Goal: Task Accomplishment & Management: Manage account settings

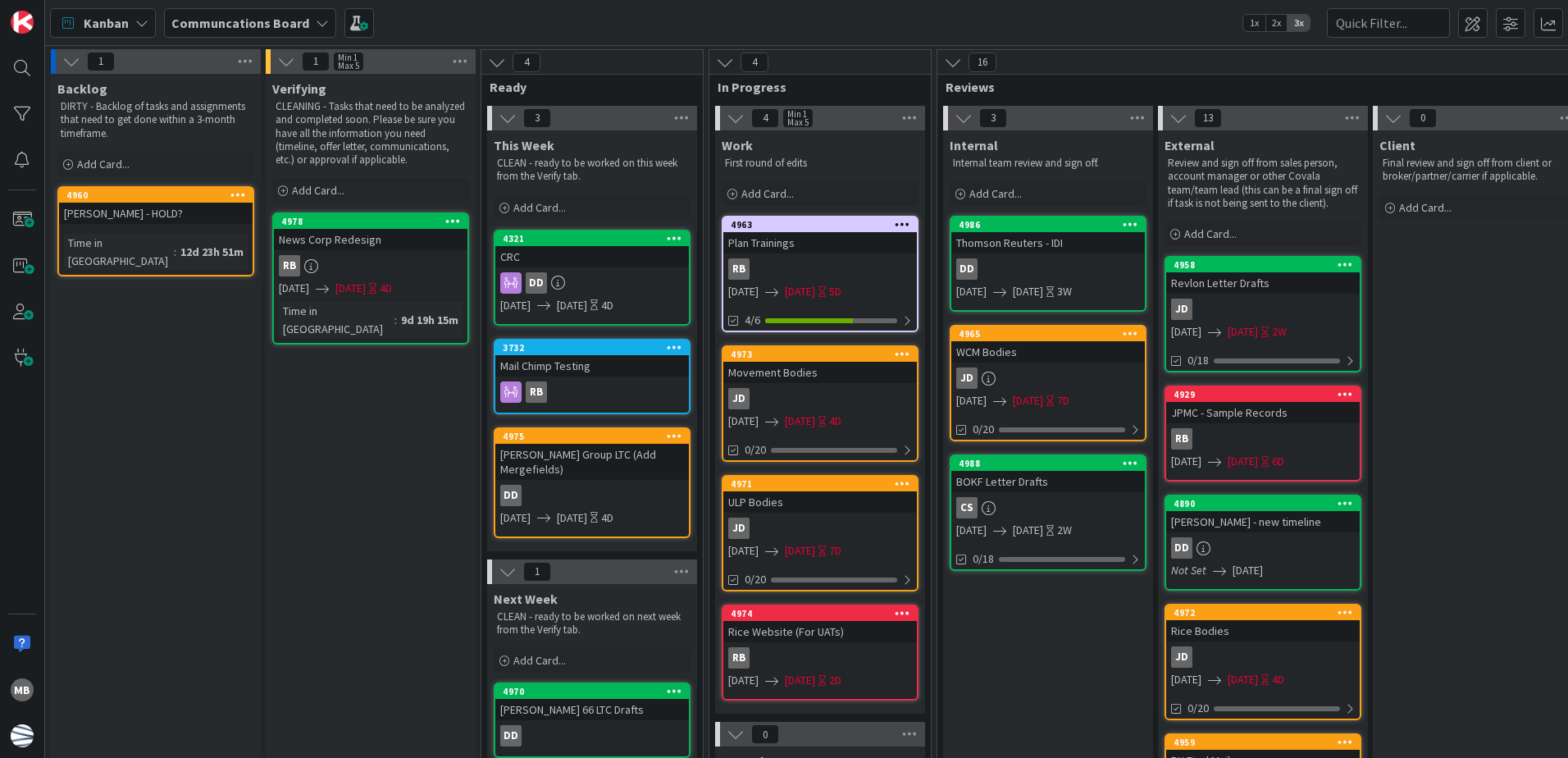
click at [366, 290] on span "[DATE]" at bounding box center [350, 288] width 30 height 17
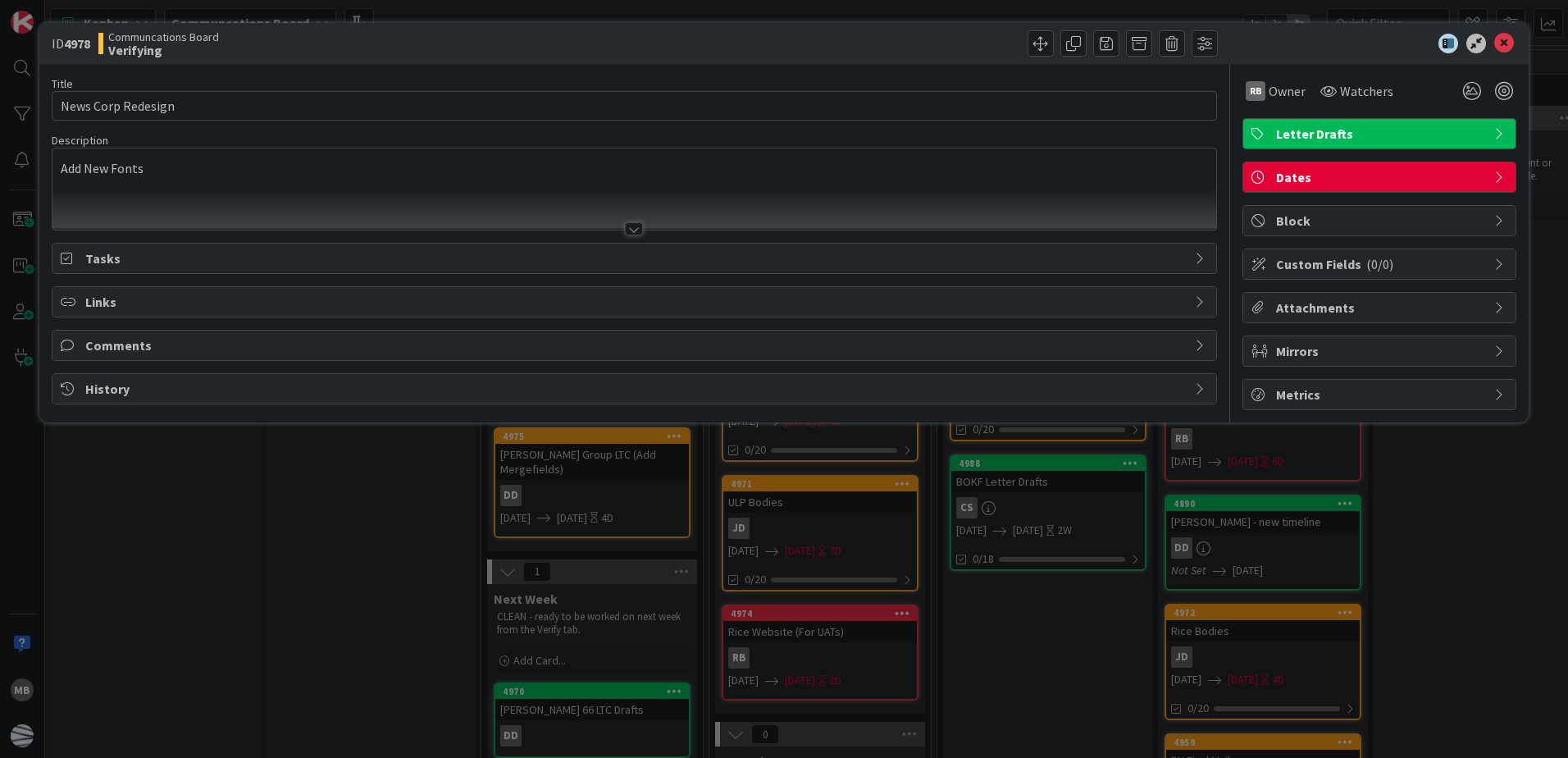
click at [1324, 170] on span "Dates" at bounding box center [1382, 177] width 210 height 20
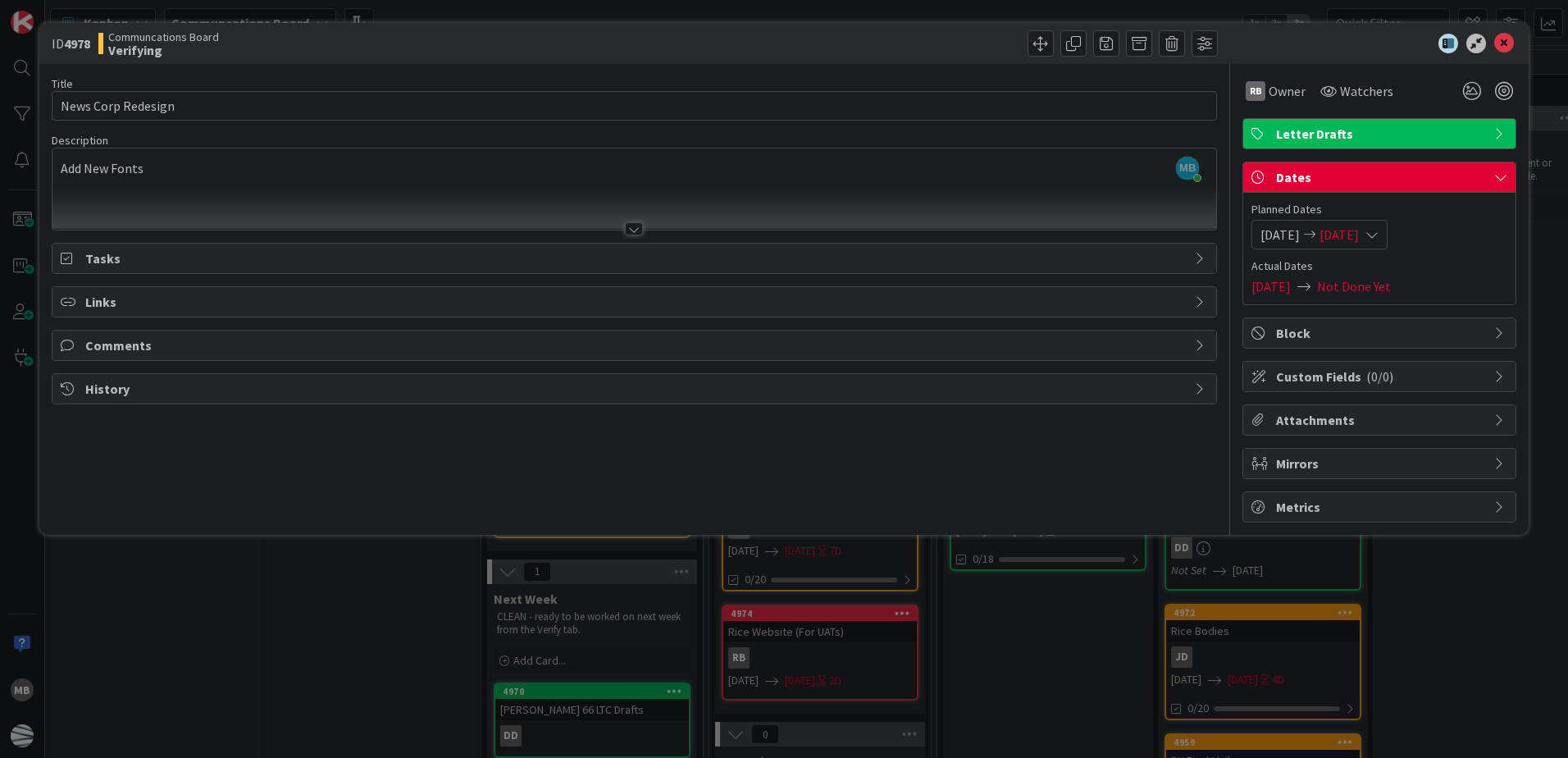
click at [1359, 230] on span "[DATE]" at bounding box center [1339, 235] width 39 height 20
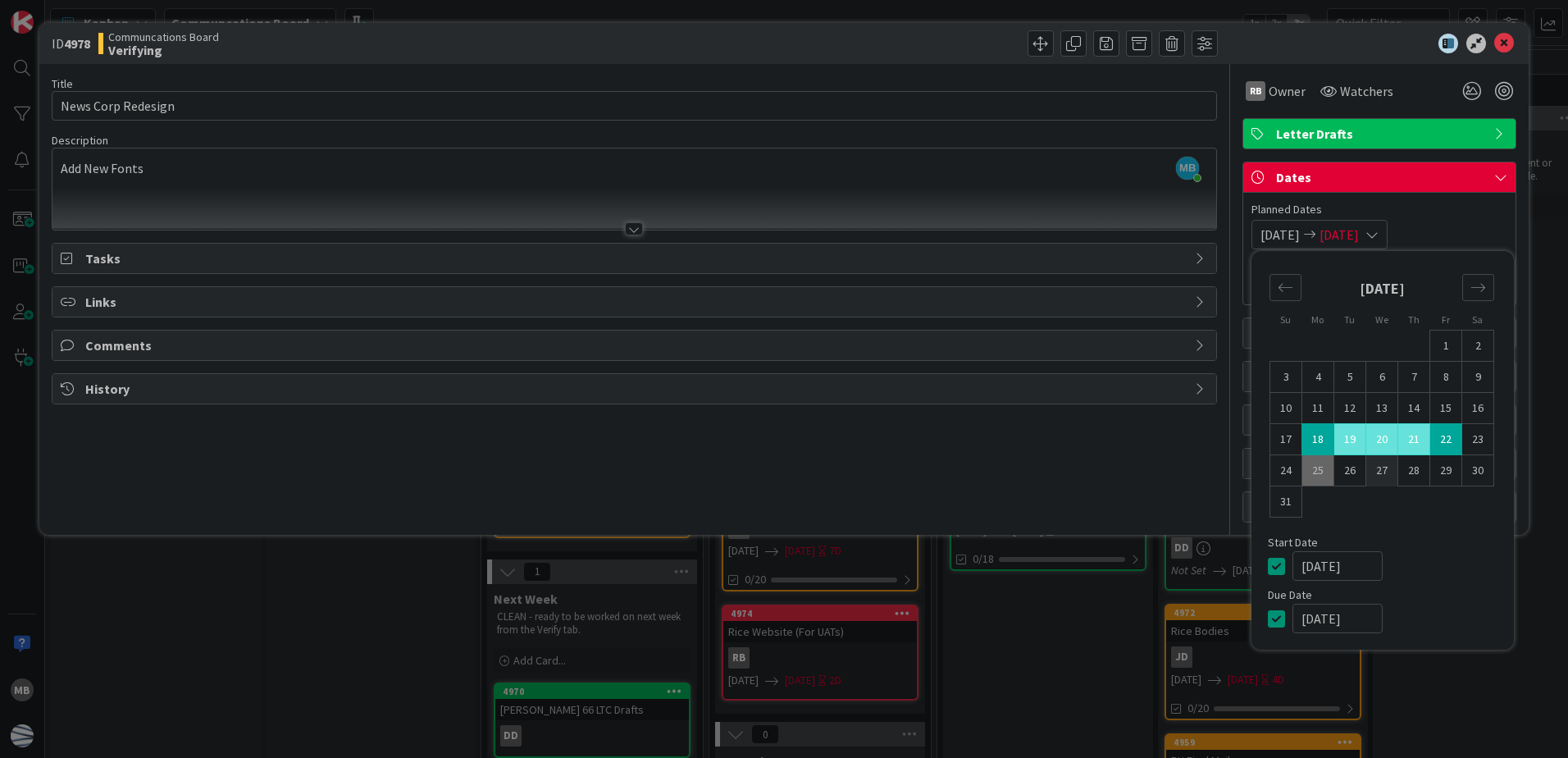
click at [1380, 477] on td "27" at bounding box center [1383, 471] width 32 height 31
type input "[DATE]"
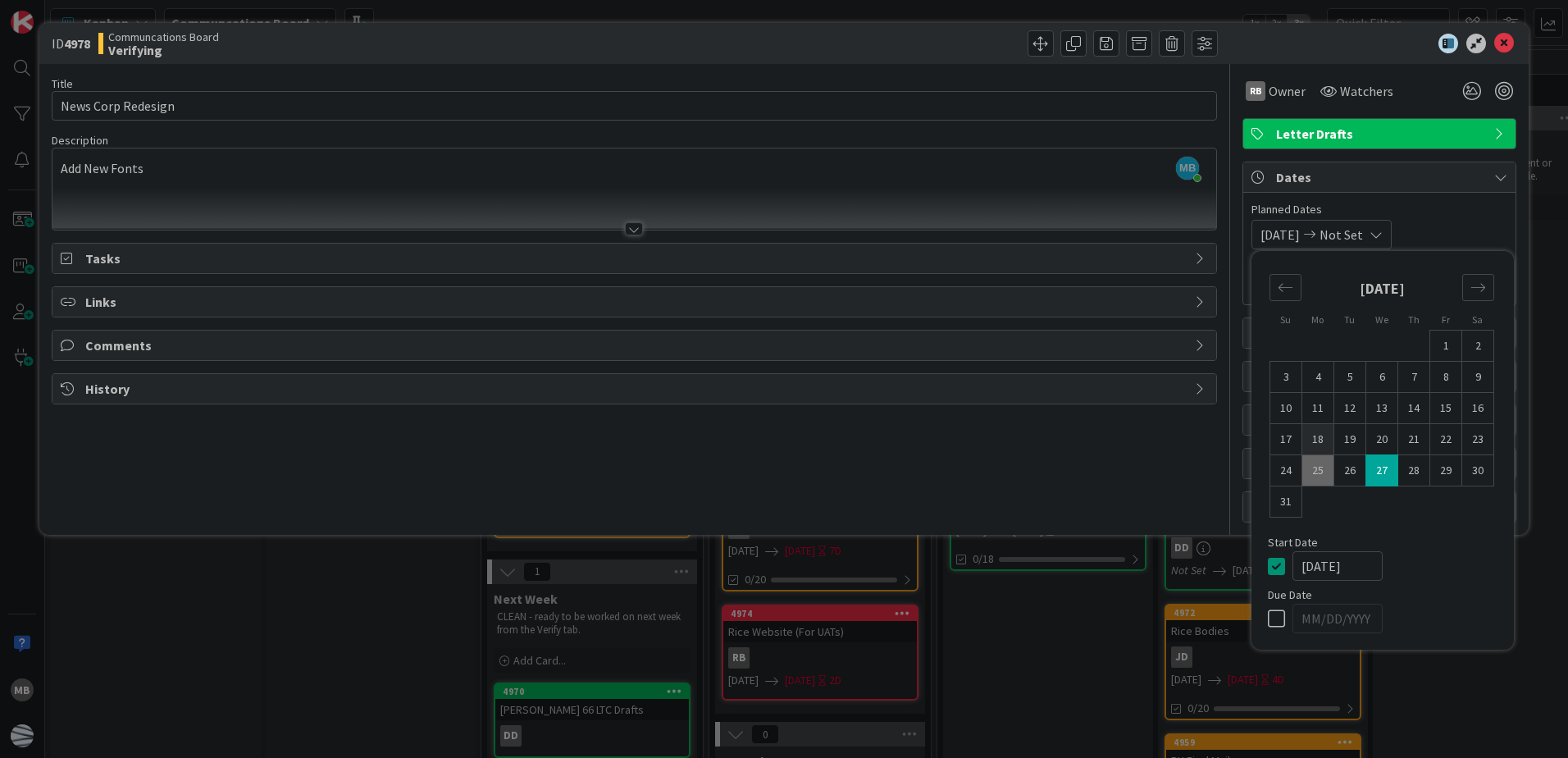
click at [1313, 443] on td "18" at bounding box center [1319, 440] width 32 height 31
type input "[DATE]"
click at [1384, 471] on td "27" at bounding box center [1383, 471] width 32 height 31
type input "[DATE]"
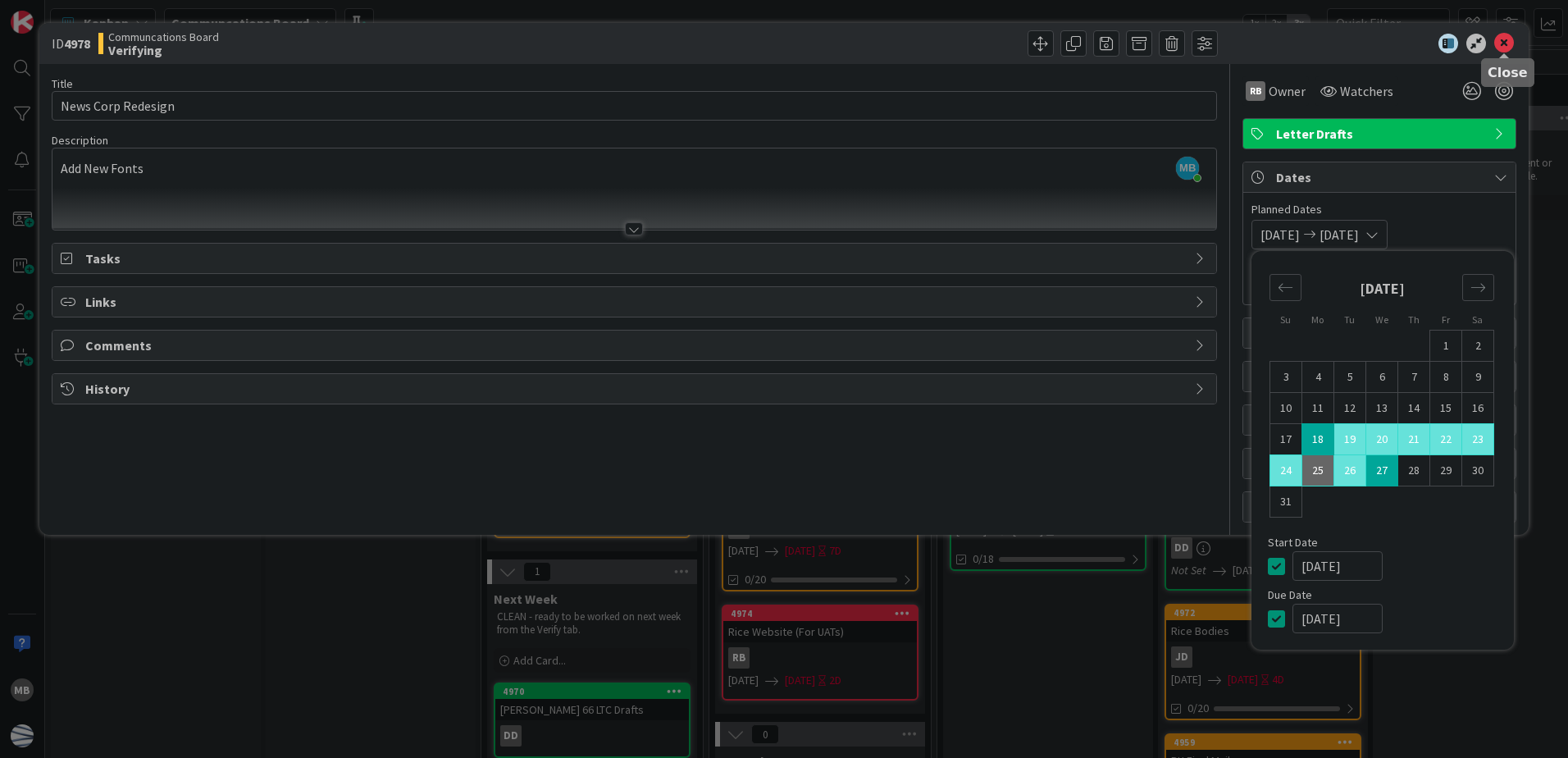
click at [1503, 39] on icon at bounding box center [1505, 44] width 20 height 20
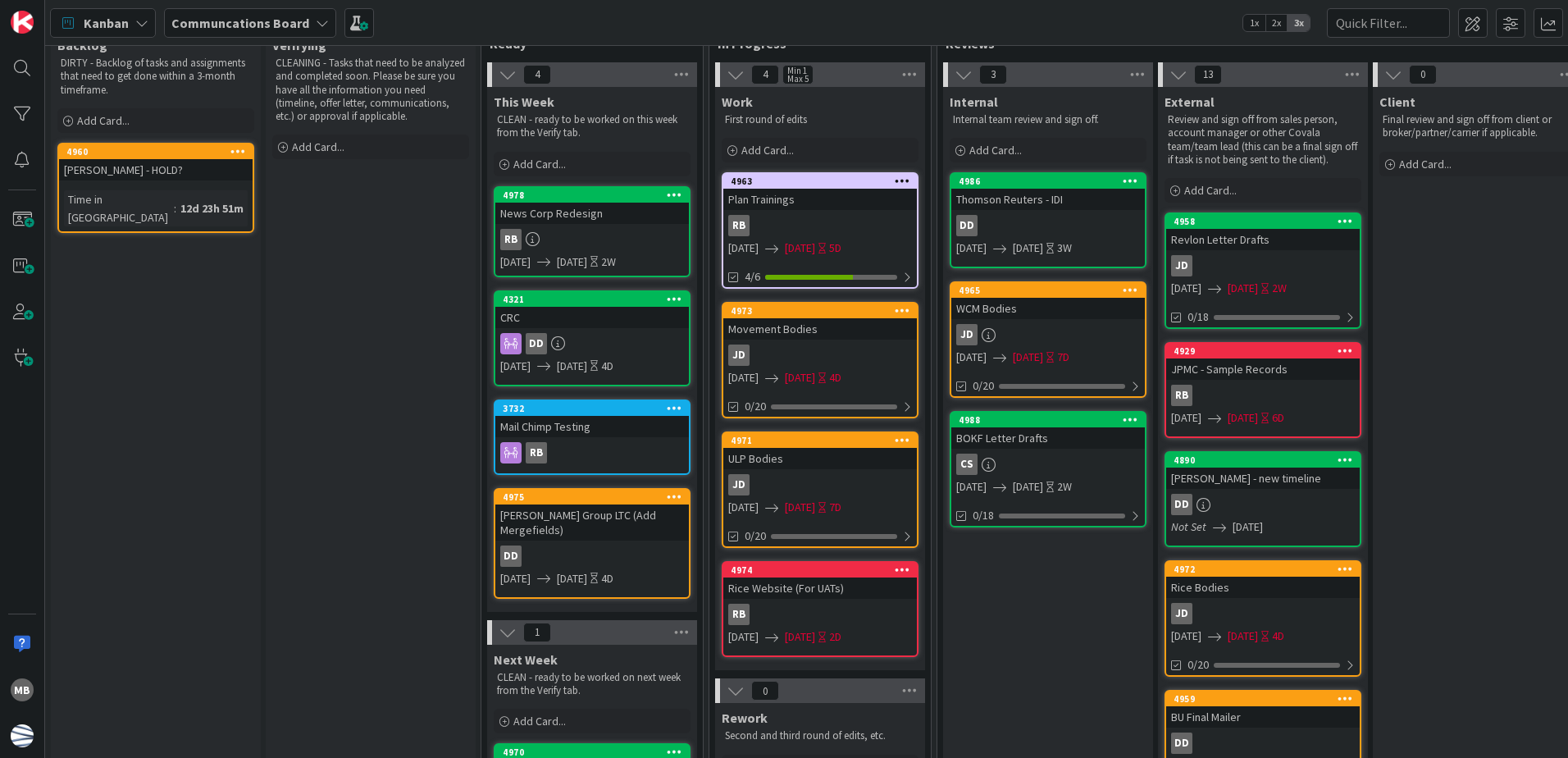
scroll to position [82, 0]
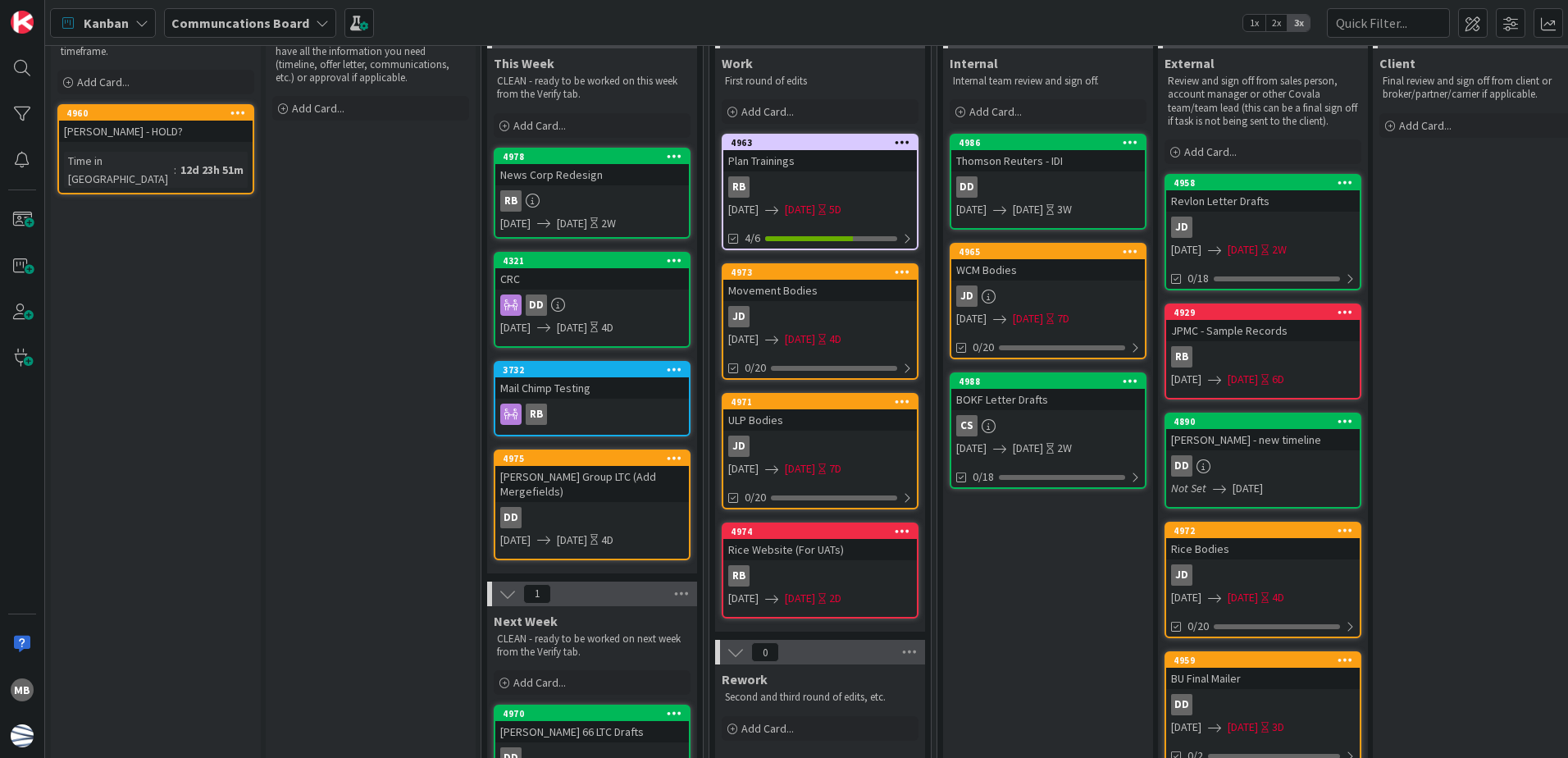
click at [509, 302] on icon at bounding box center [511, 304] width 21 height 21
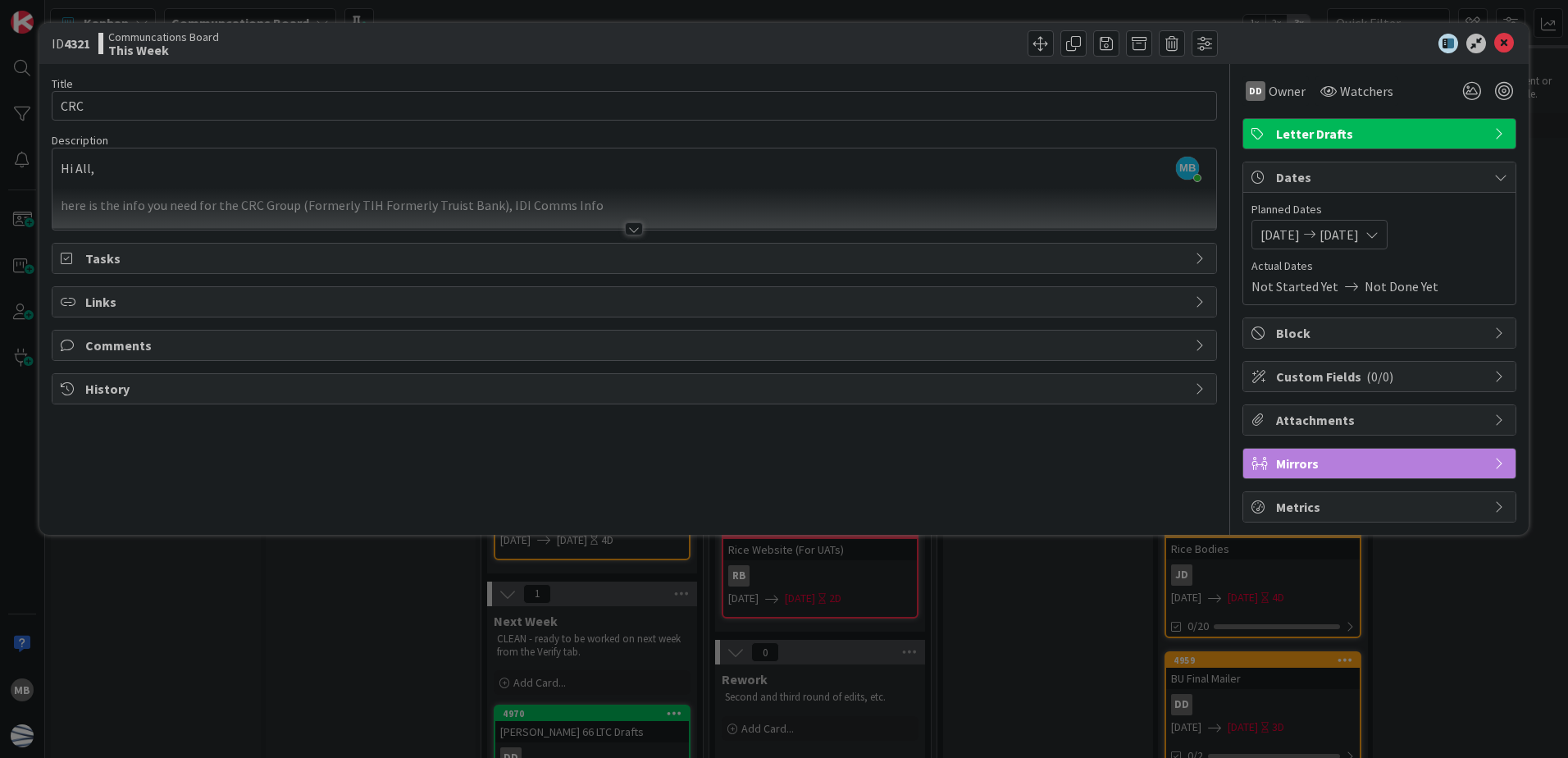
click at [1505, 457] on icon at bounding box center [1501, 464] width 13 height 13
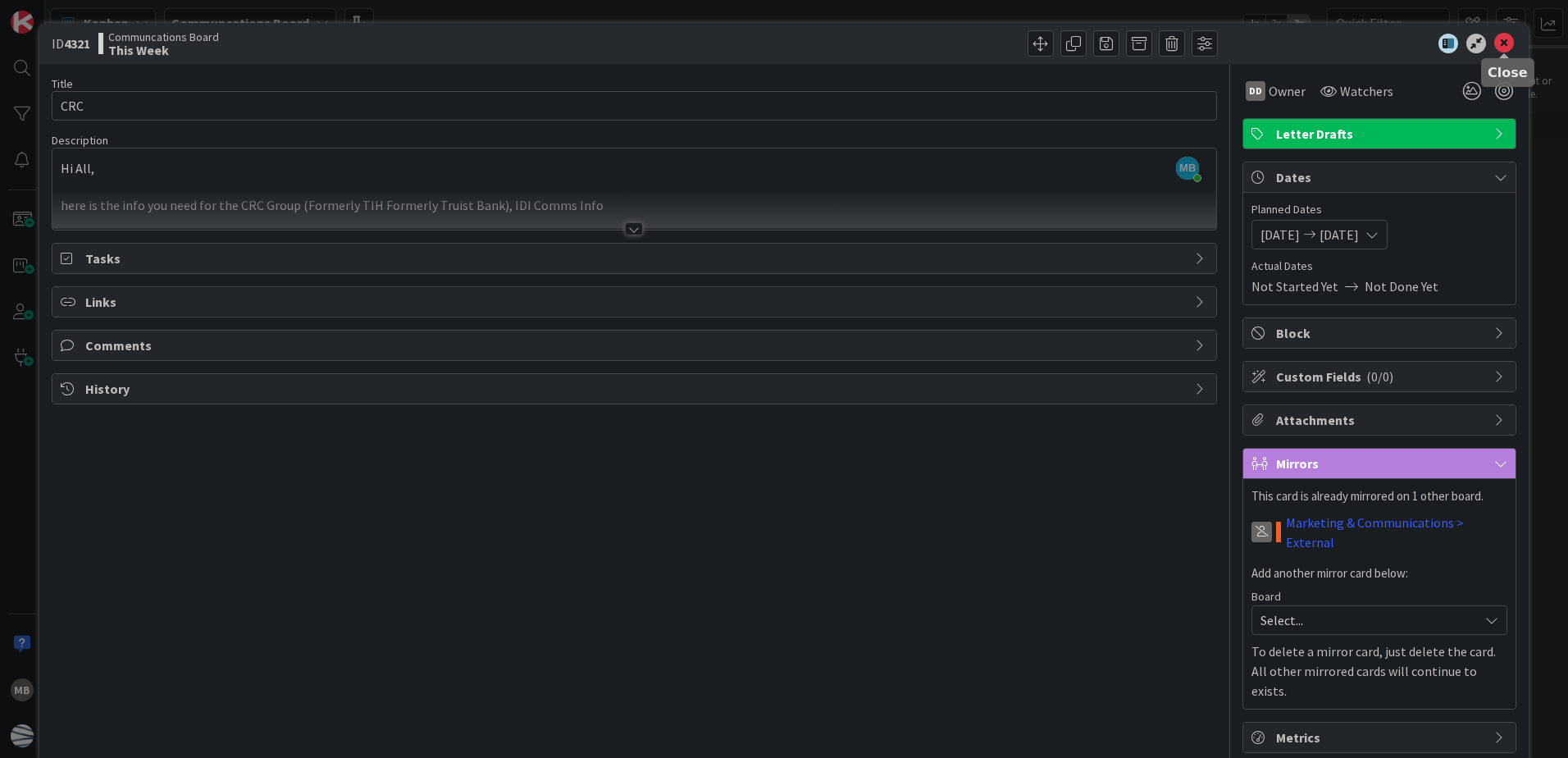
click at [1505, 38] on icon at bounding box center [1505, 44] width 20 height 20
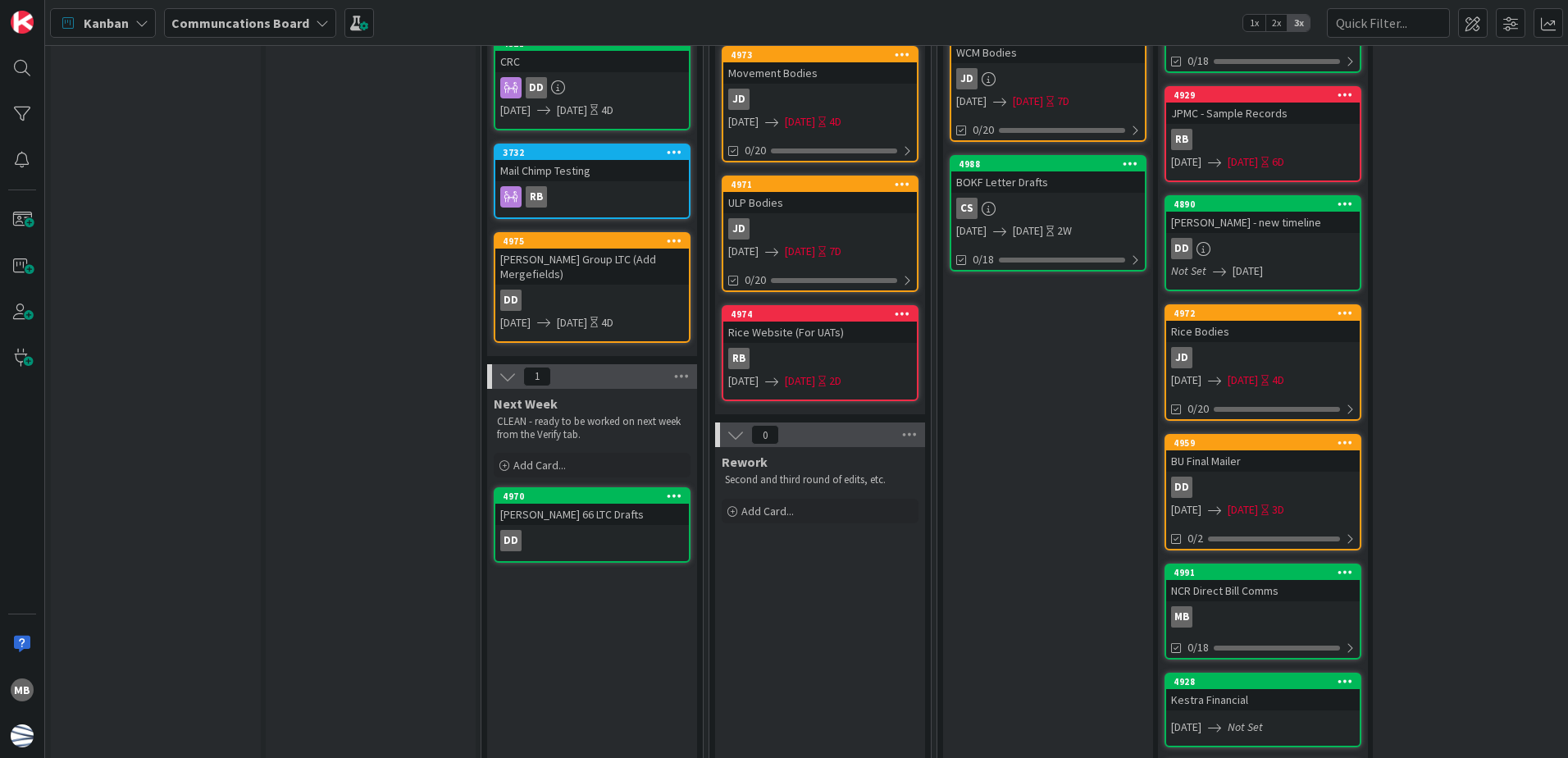
scroll to position [328, 0]
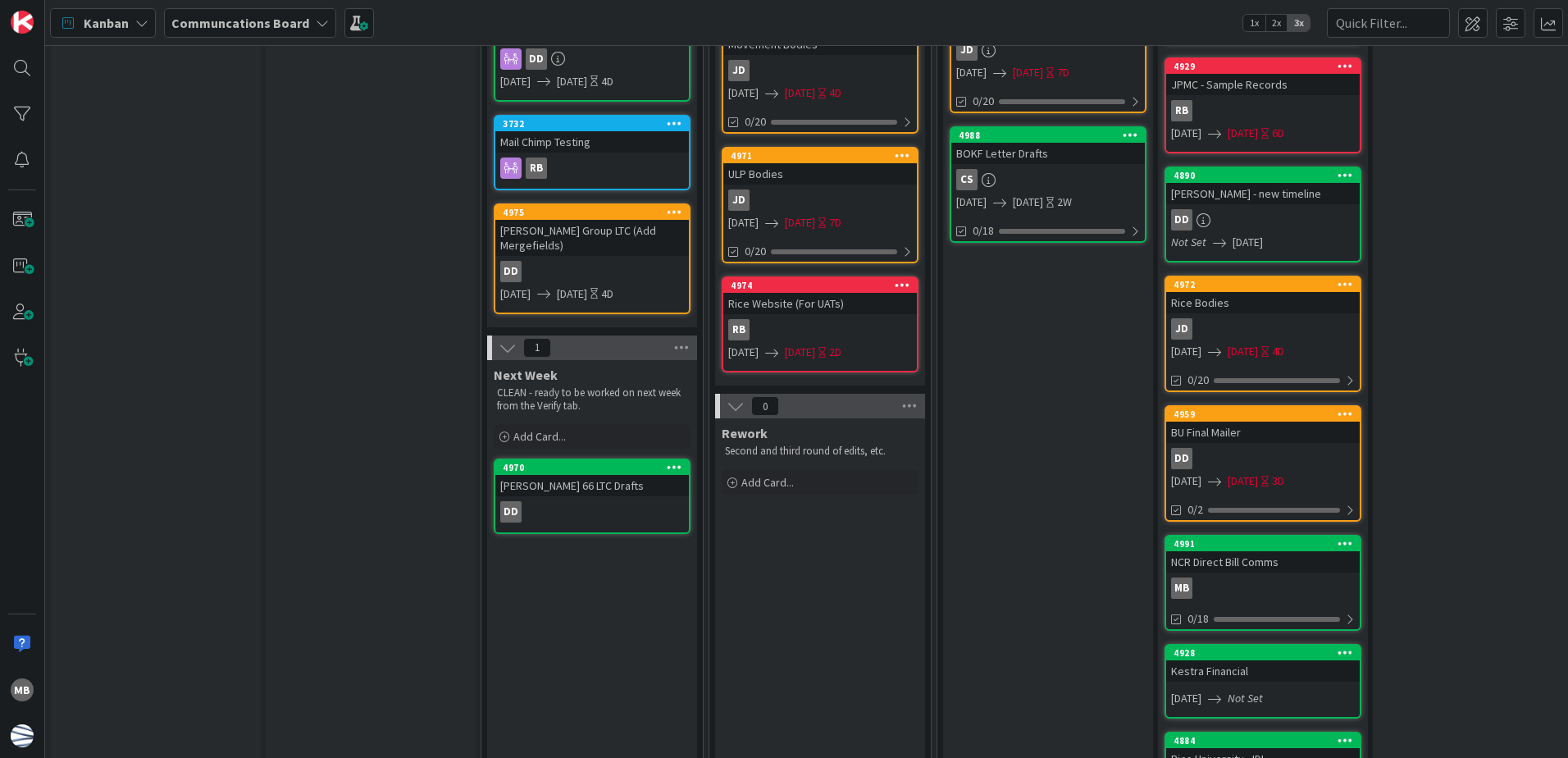
click at [642, 580] on div "Next Week CLEAN - ready to be worked on next week from the Verify tab. Add Card…" at bounding box center [592, 726] width 210 height 732
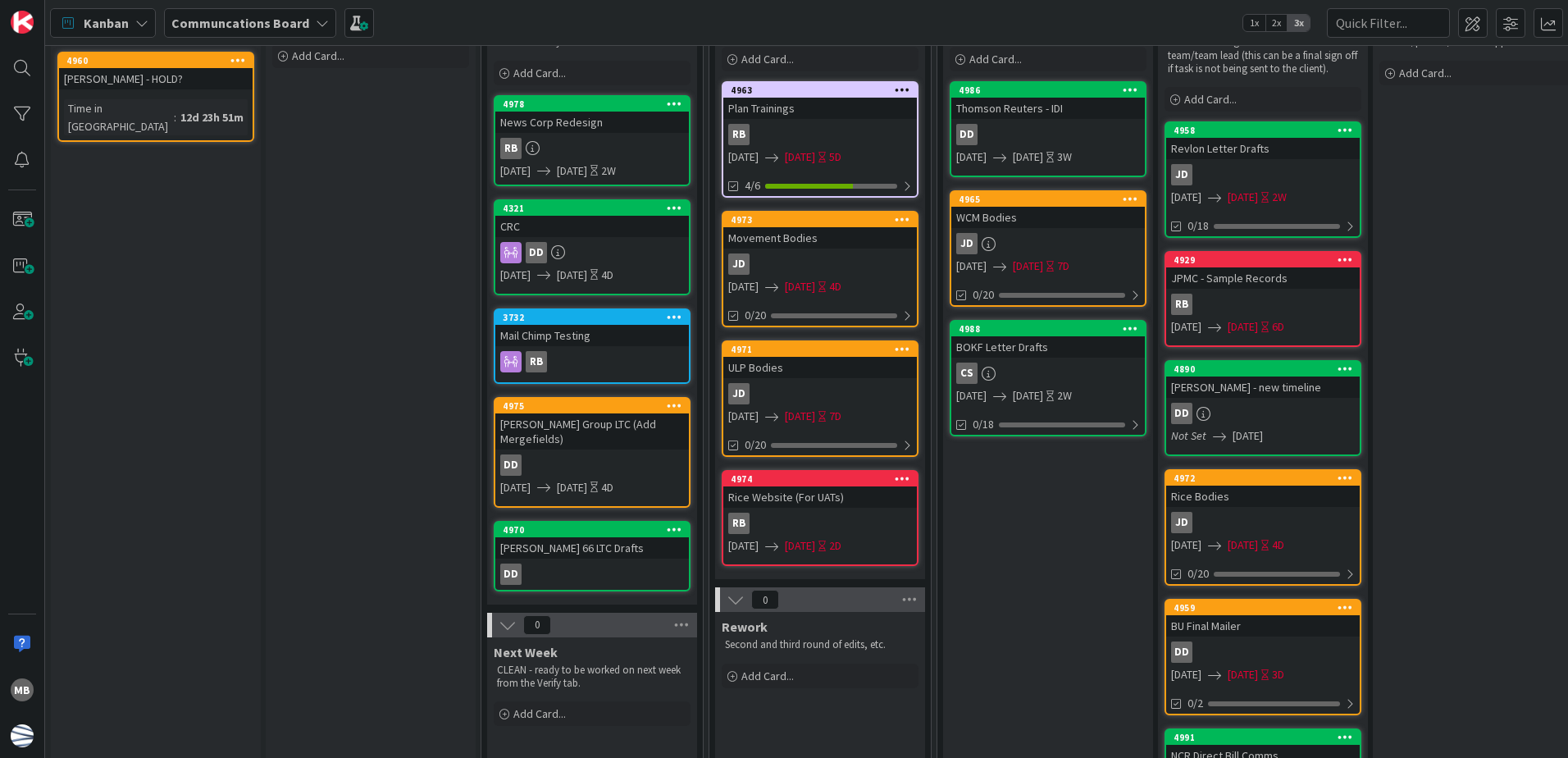
scroll to position [82, 0]
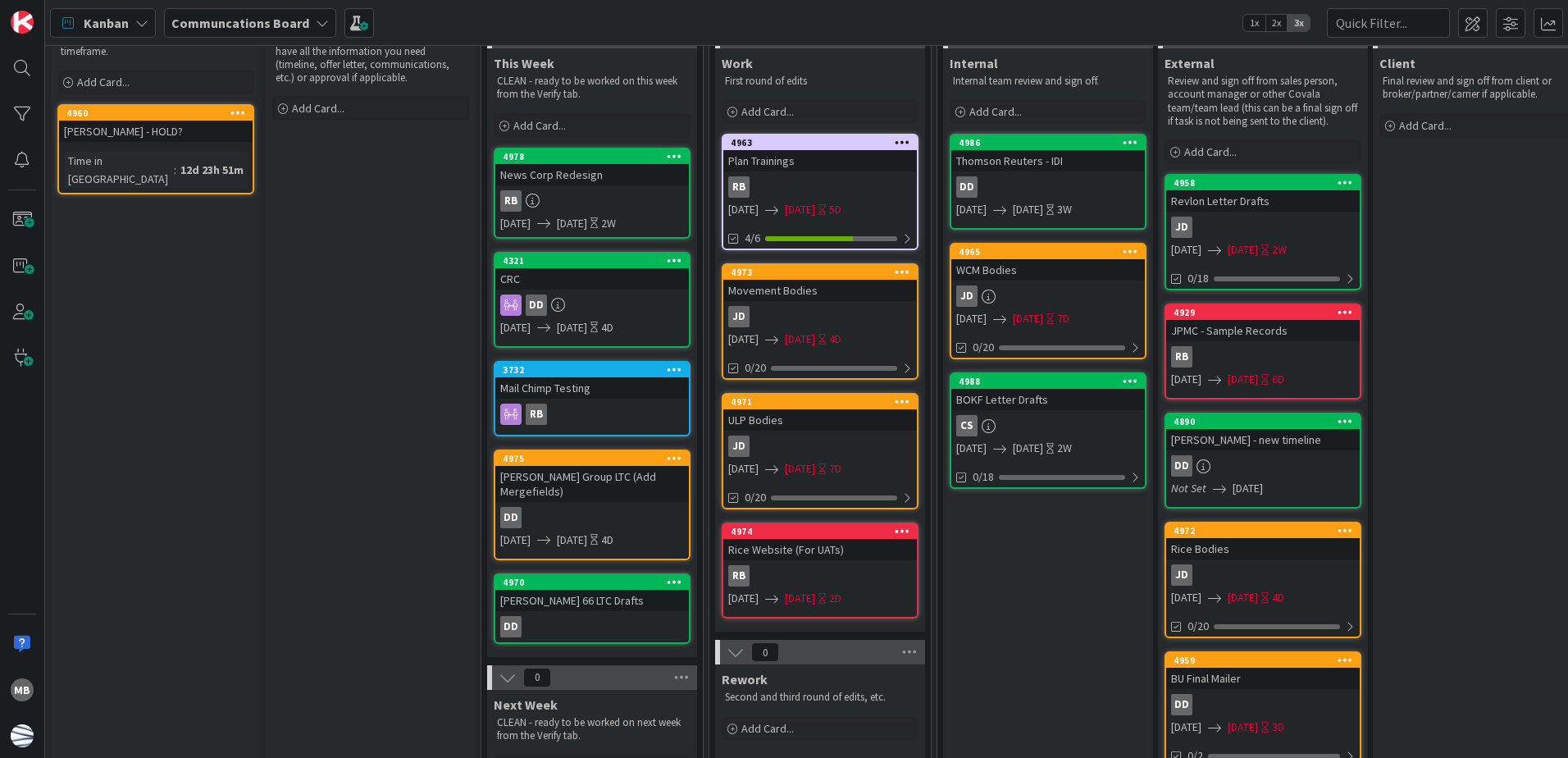
click at [578, 597] on link "4970 [PERSON_NAME] 66 LTC Drafts DD" at bounding box center [591, 608] width 196 height 70
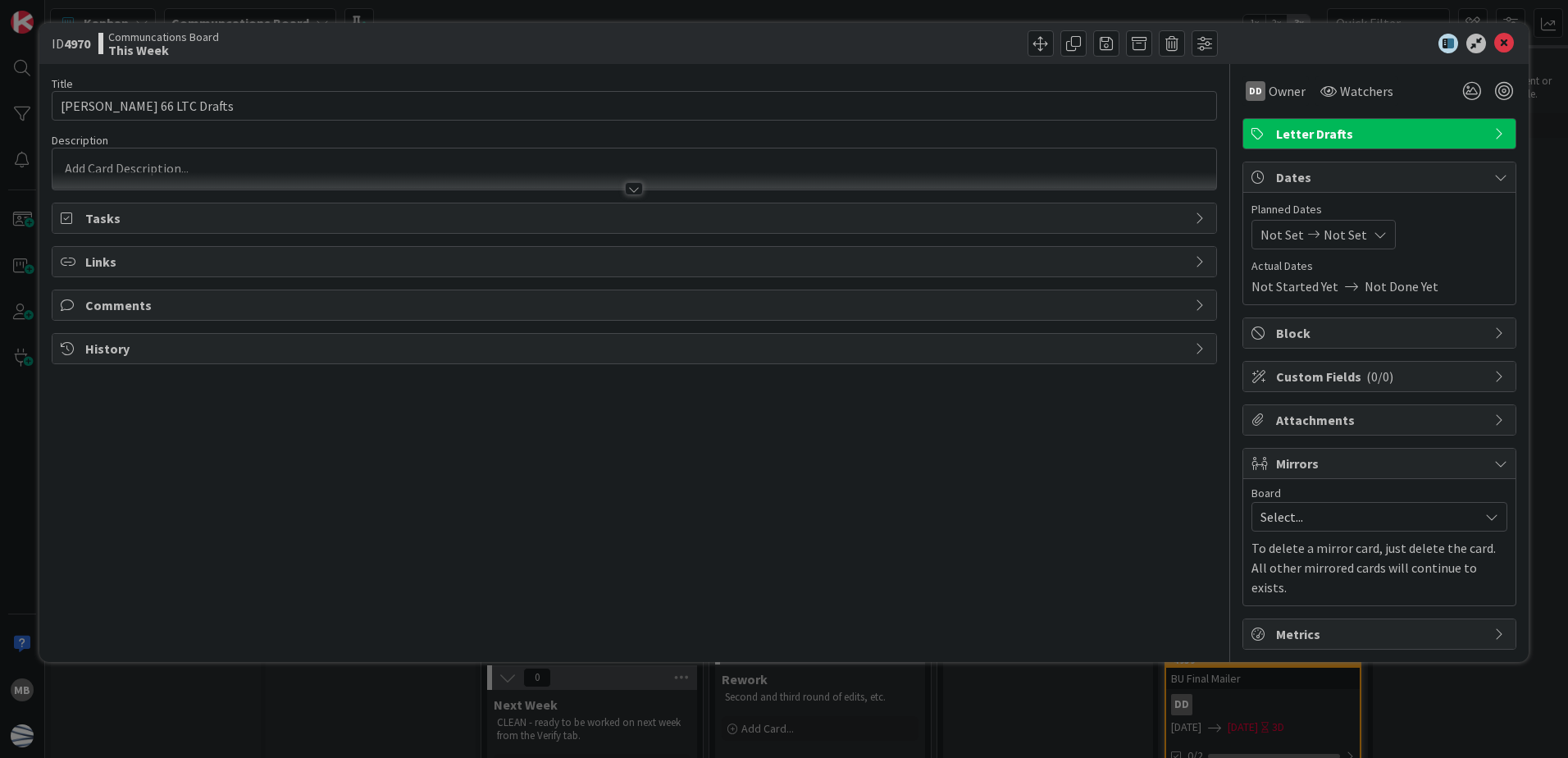
click at [1269, 230] on span "Not Set" at bounding box center [1283, 235] width 44 height 20
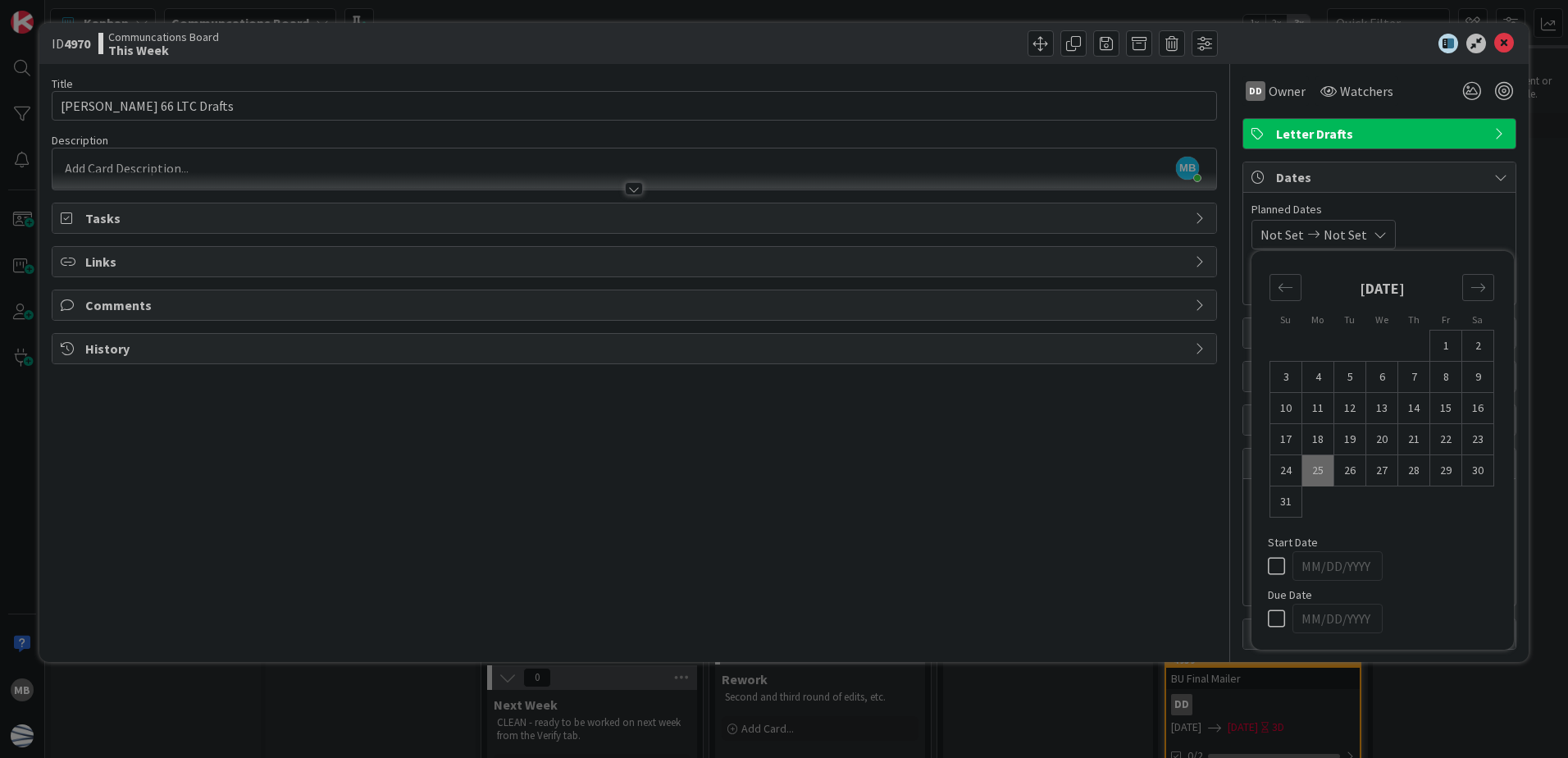
click at [1314, 468] on td "25" at bounding box center [1319, 471] width 32 height 31
type input "[DATE]"
click at [1391, 472] on td "27" at bounding box center [1383, 471] width 32 height 31
type input "[DATE]"
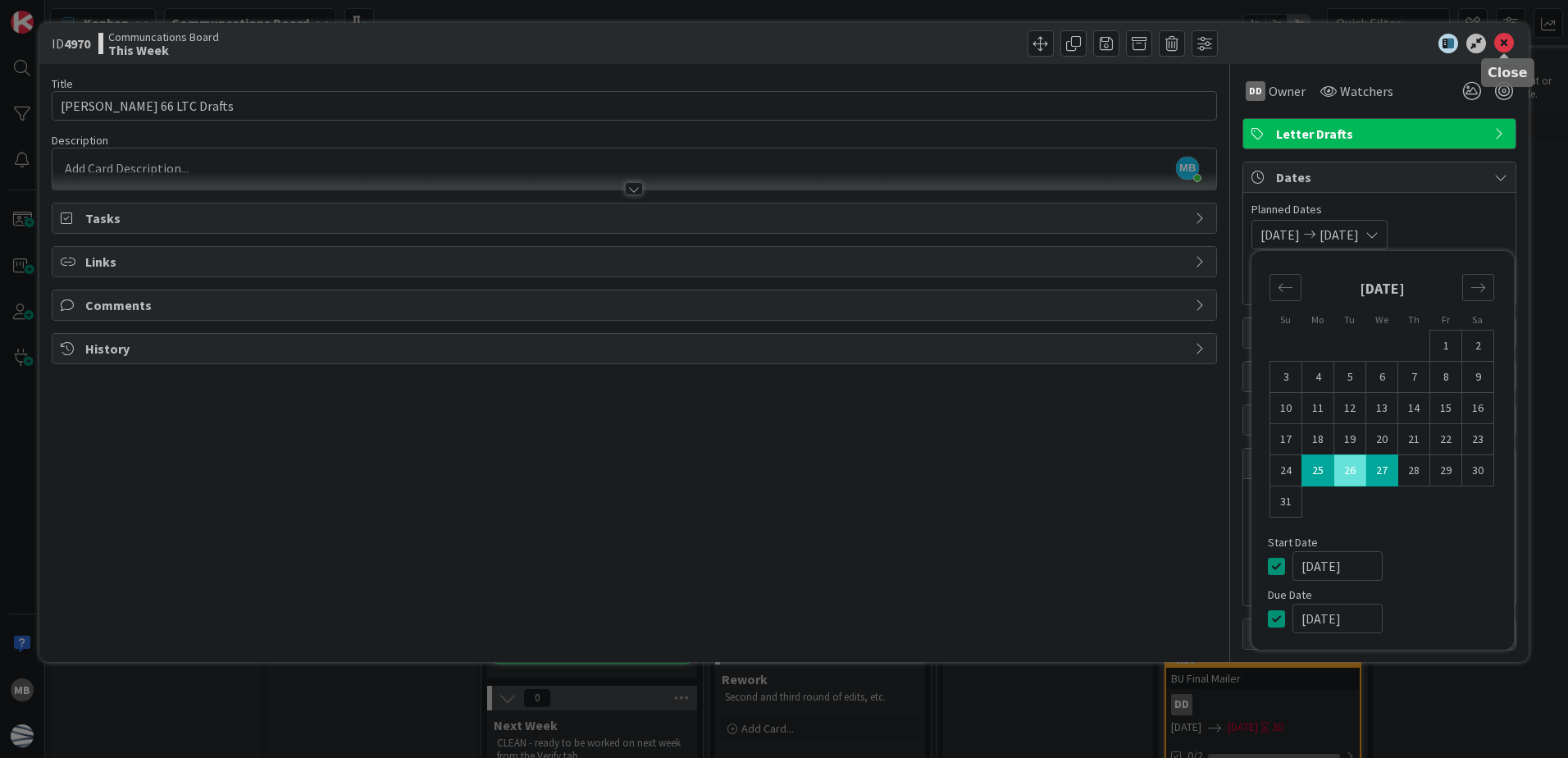
click at [1511, 48] on icon at bounding box center [1505, 44] width 20 height 20
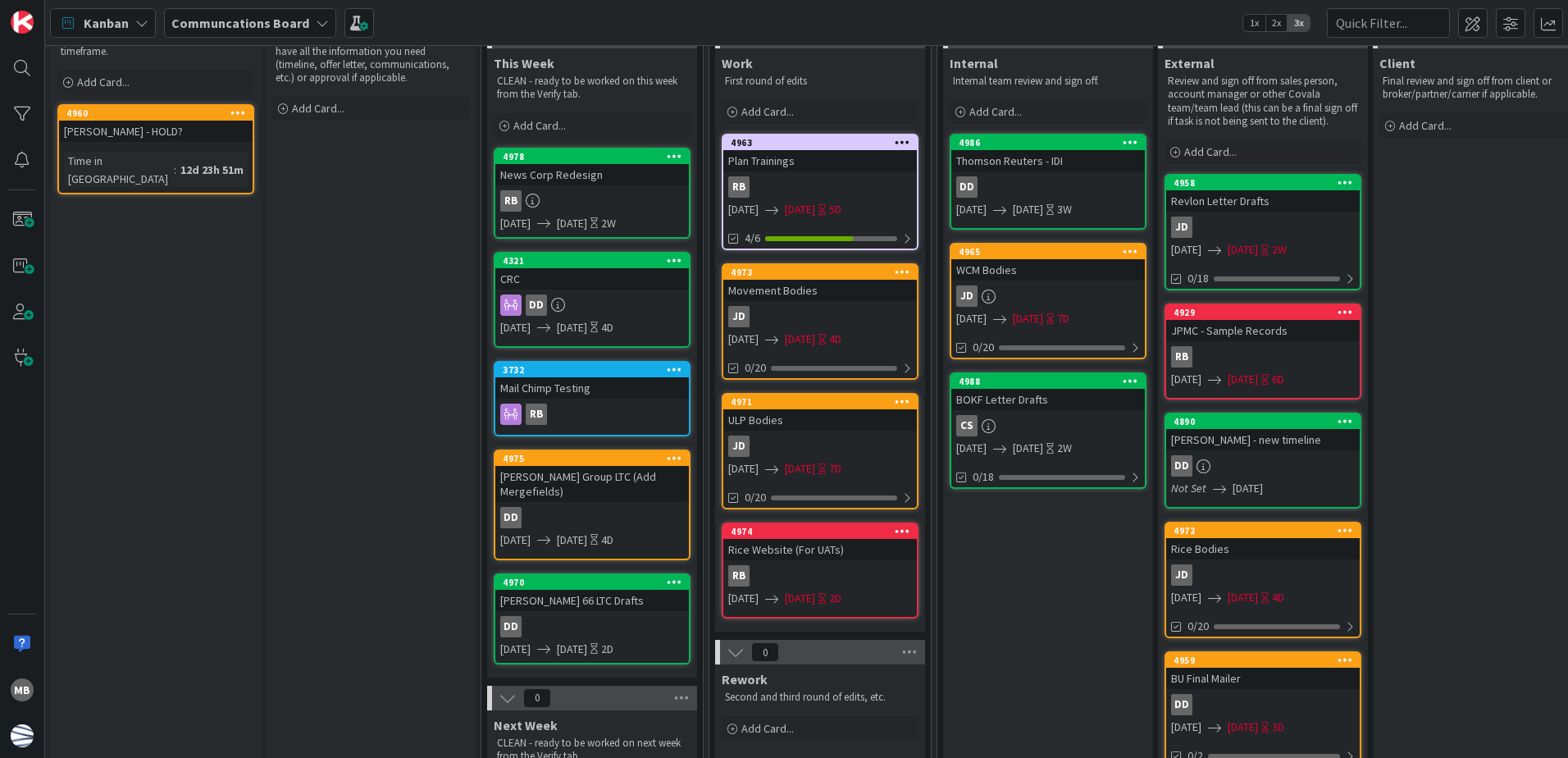
click at [840, 180] on div "RB" at bounding box center [821, 187] width 194 height 21
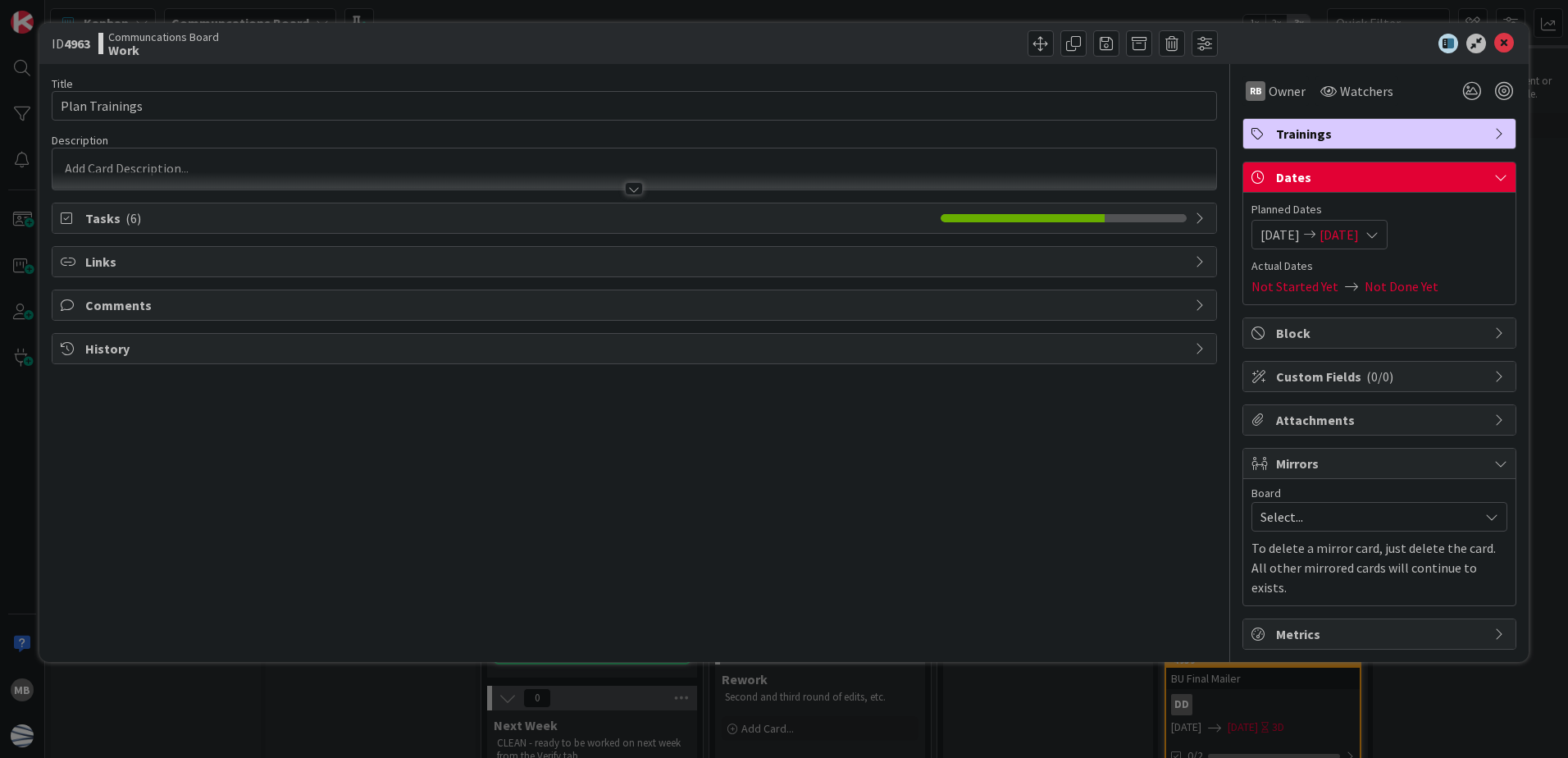
click at [167, 226] on span "Tasks ( 6 )" at bounding box center [508, 219] width 847 height 20
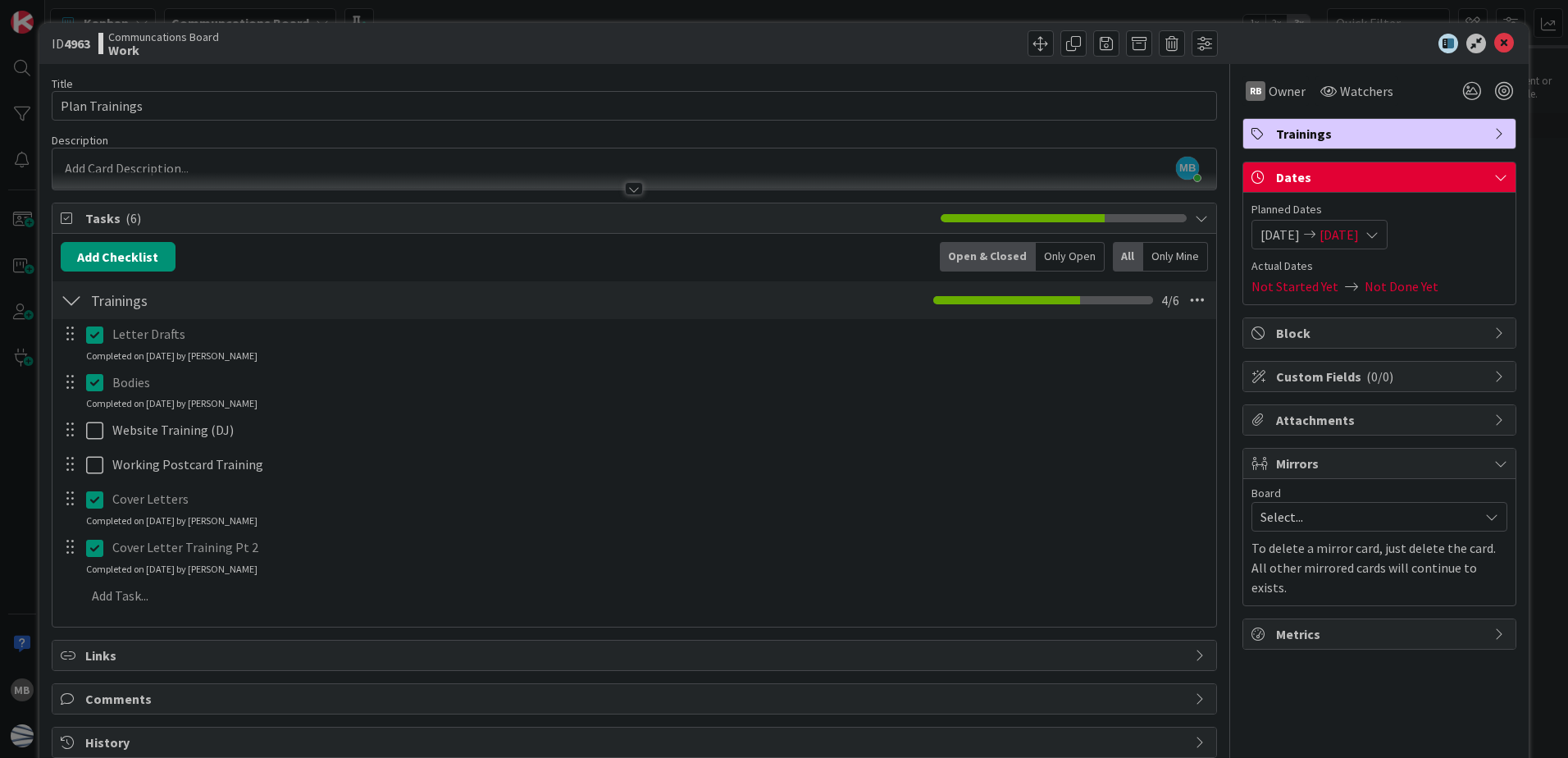
click at [1502, 40] on icon at bounding box center [1505, 44] width 20 height 20
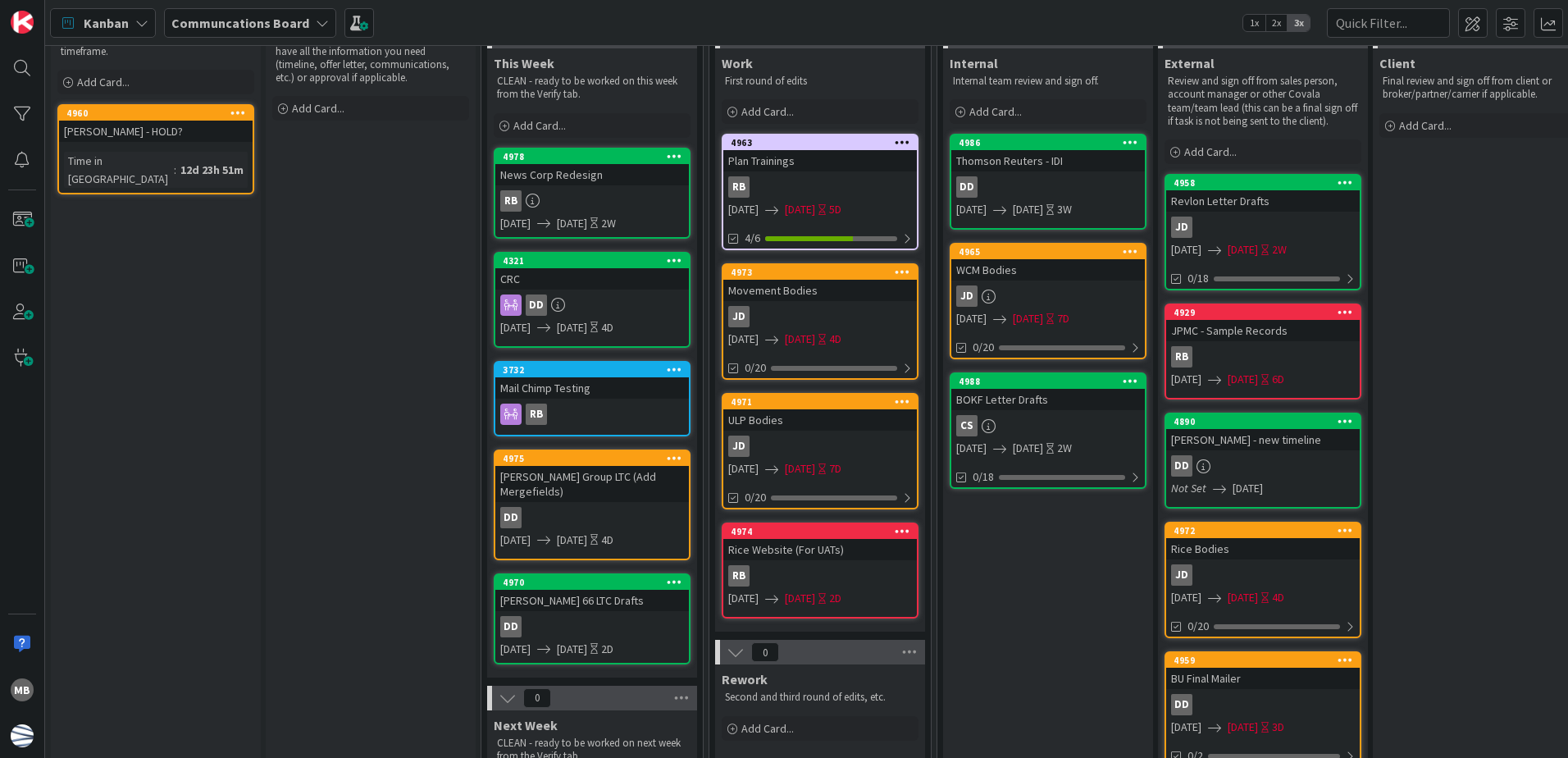
click at [851, 181] on div "RB" at bounding box center [821, 187] width 194 height 21
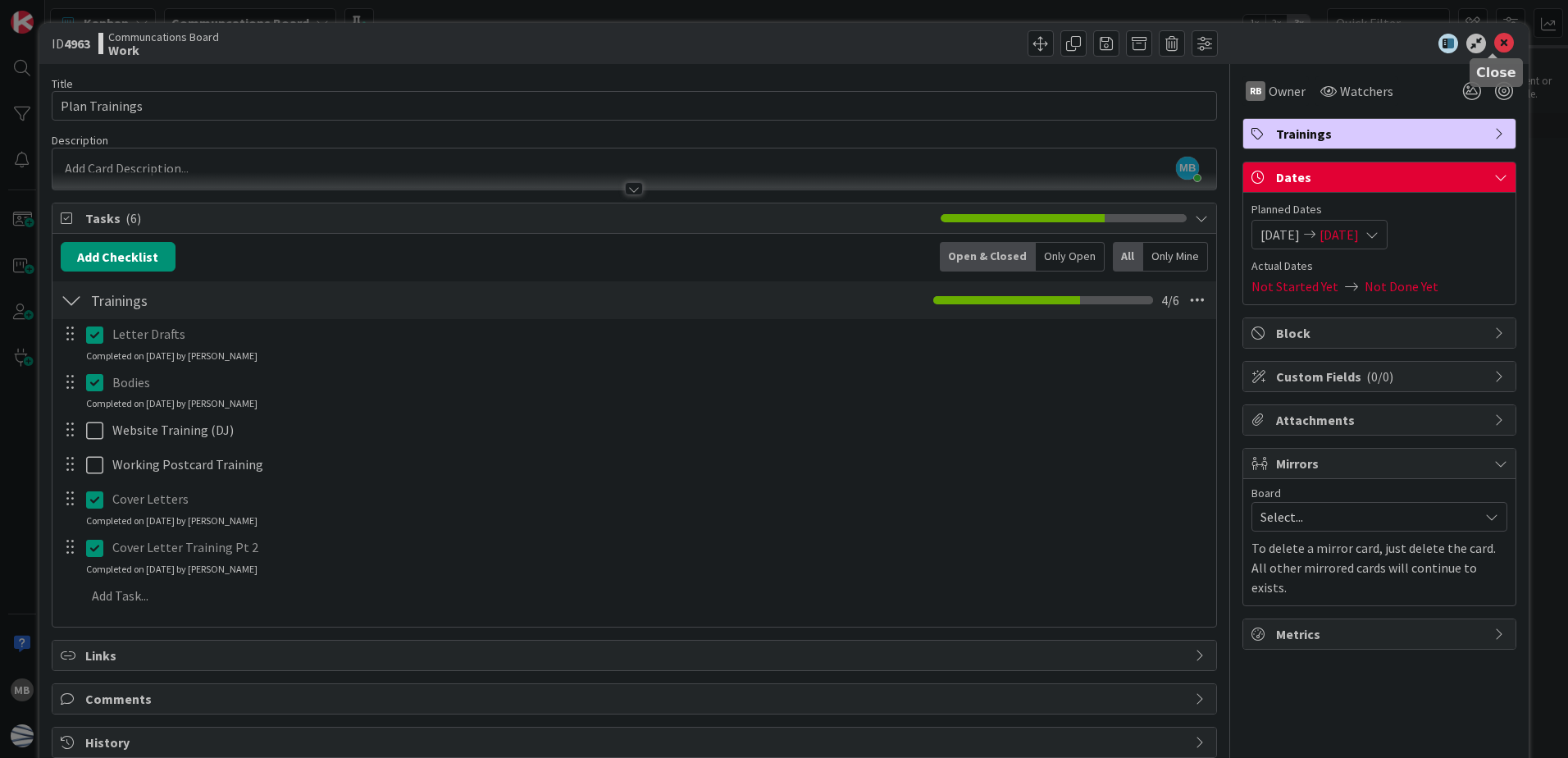
click at [1495, 41] on icon at bounding box center [1505, 44] width 20 height 20
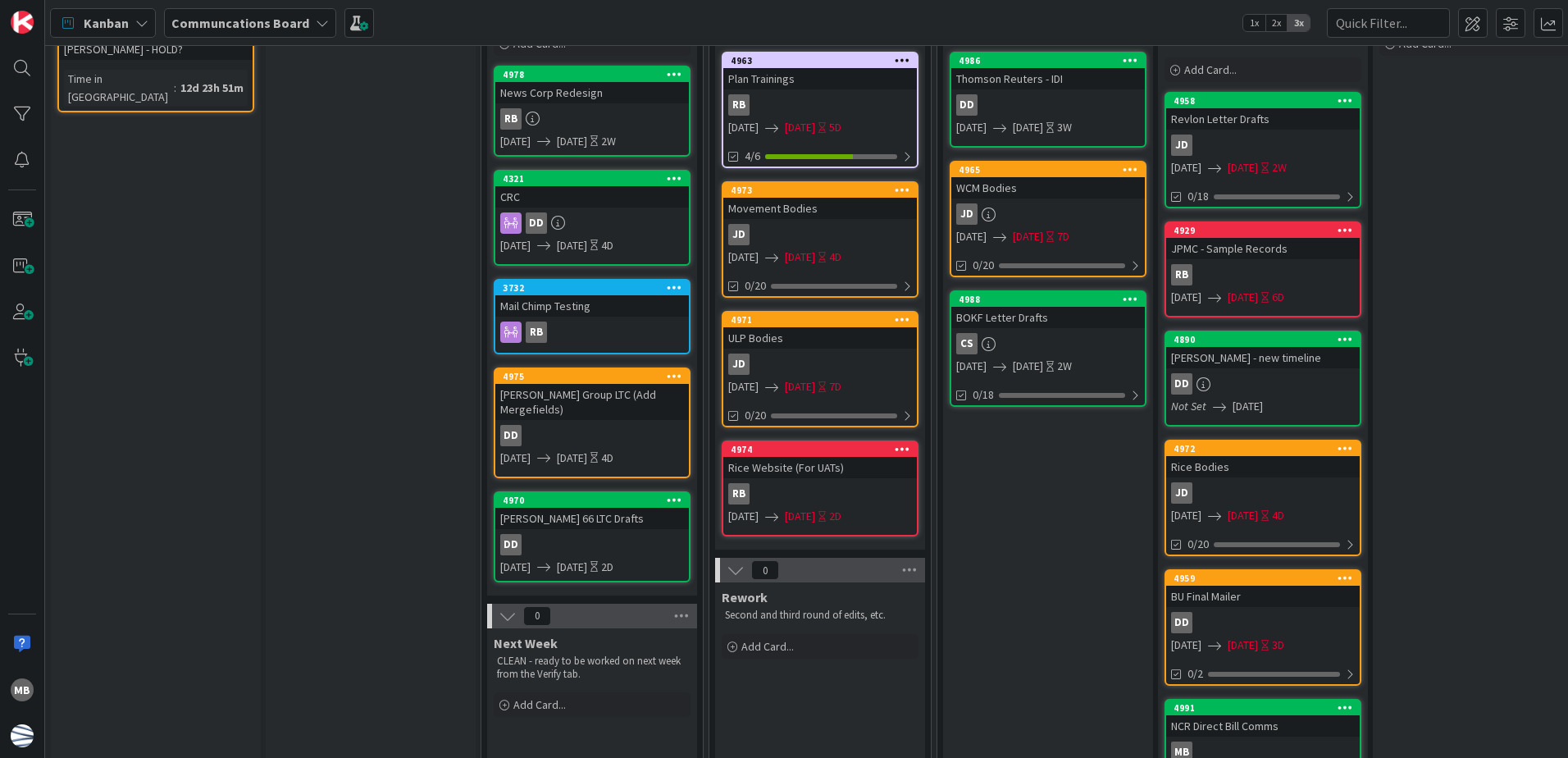
scroll to position [82, 0]
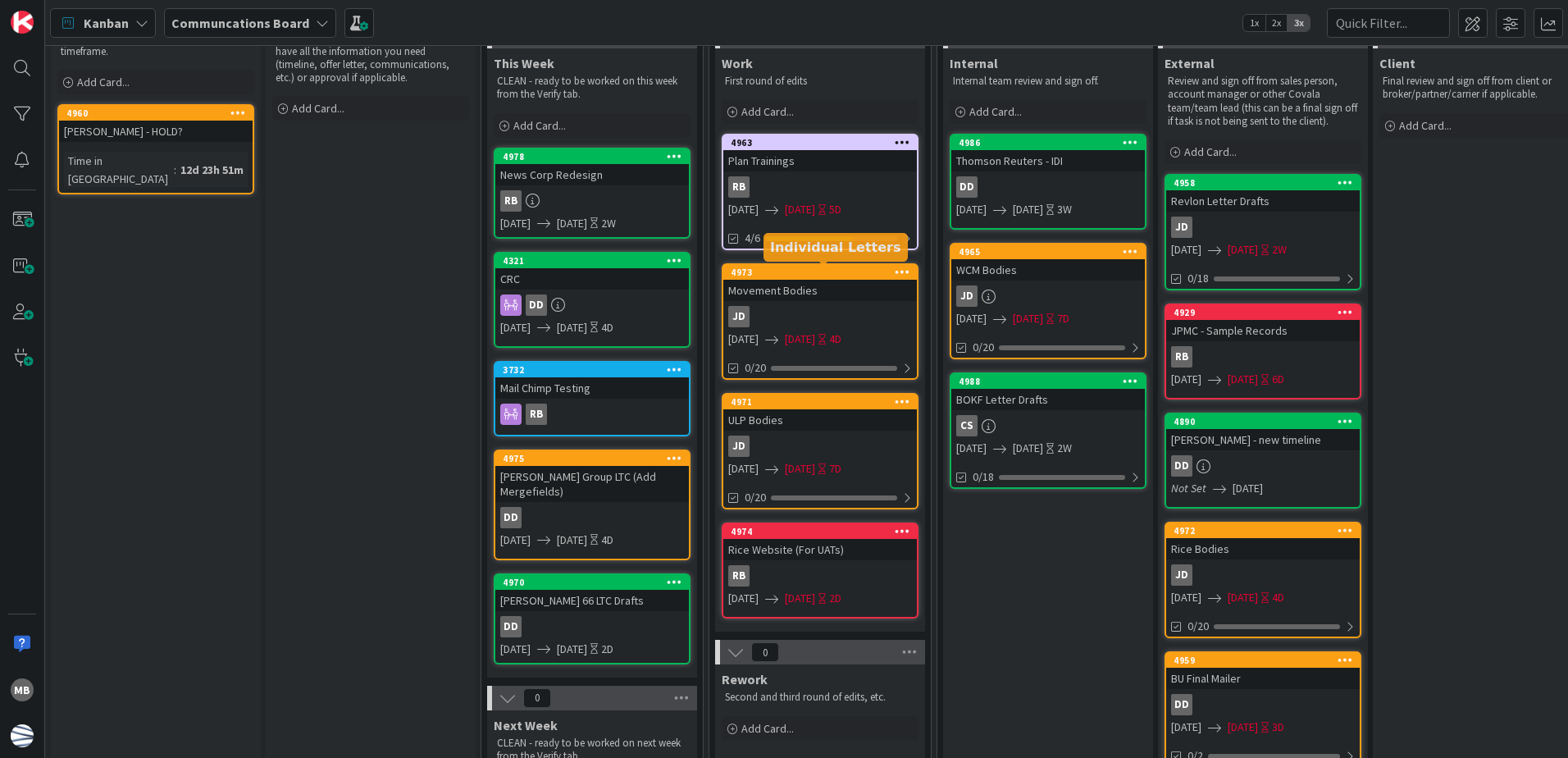
click at [827, 271] on div "4973" at bounding box center [824, 272] width 186 height 12
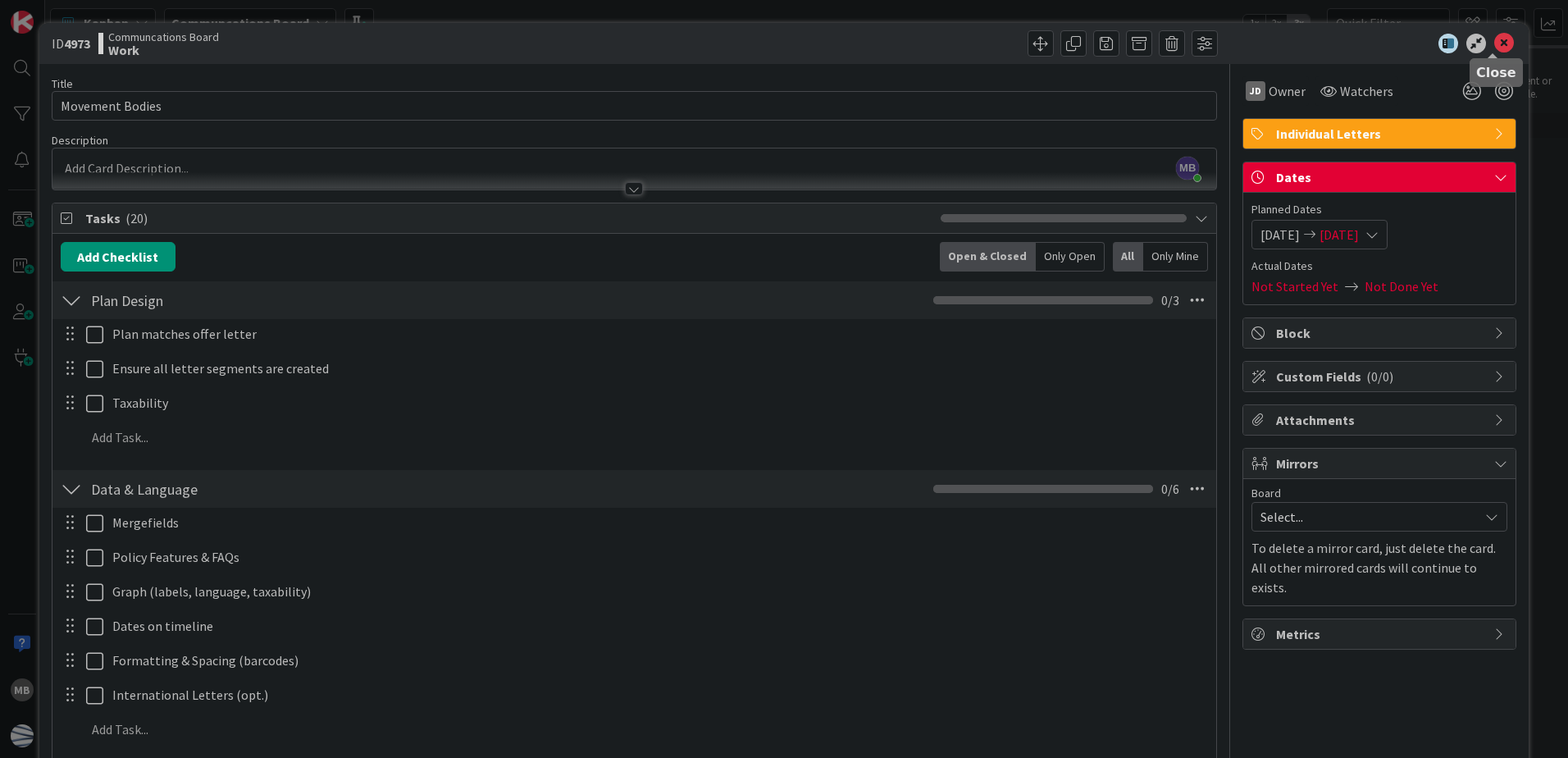
click at [1495, 37] on icon at bounding box center [1505, 44] width 20 height 20
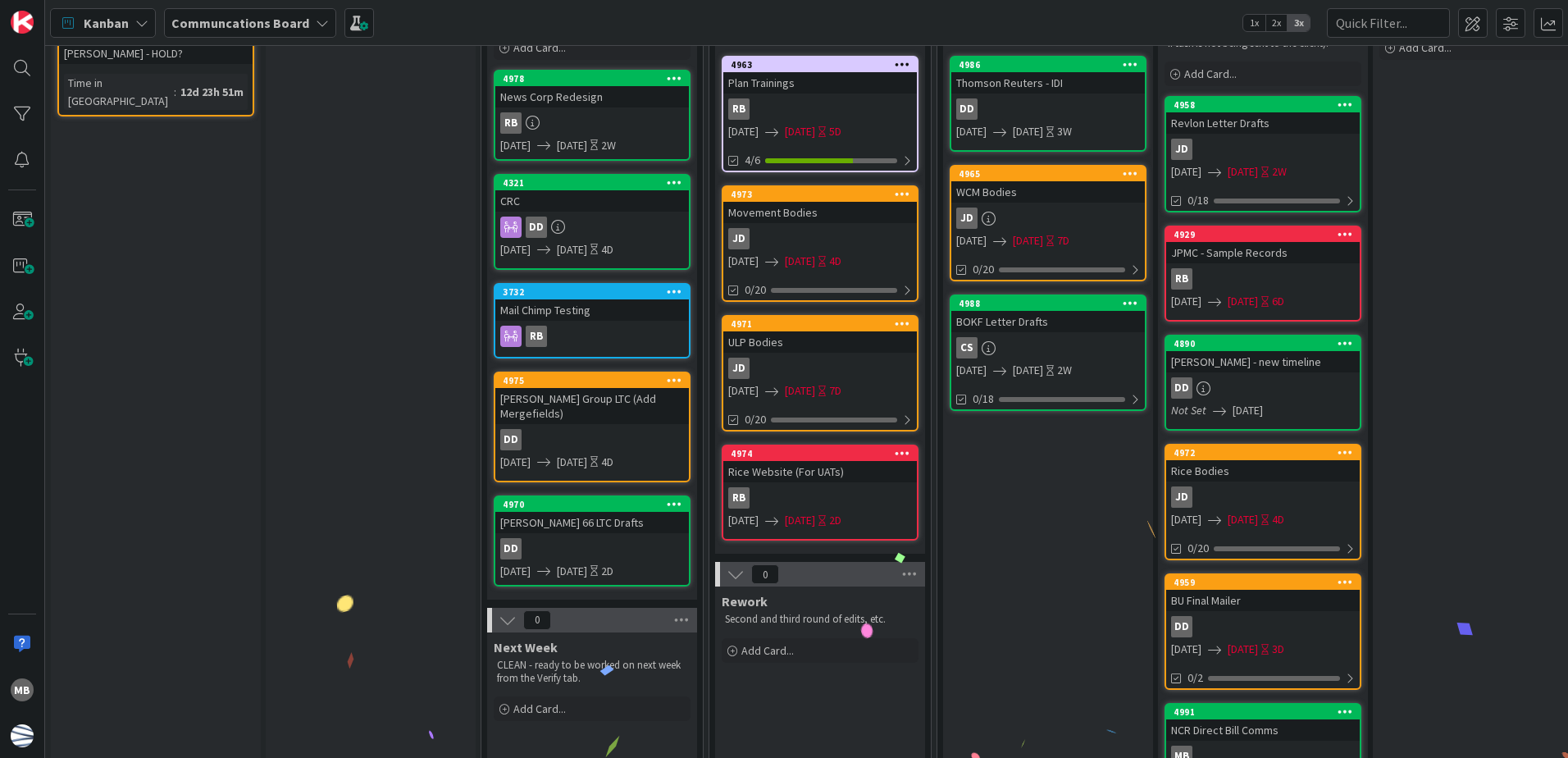
scroll to position [165, 0]
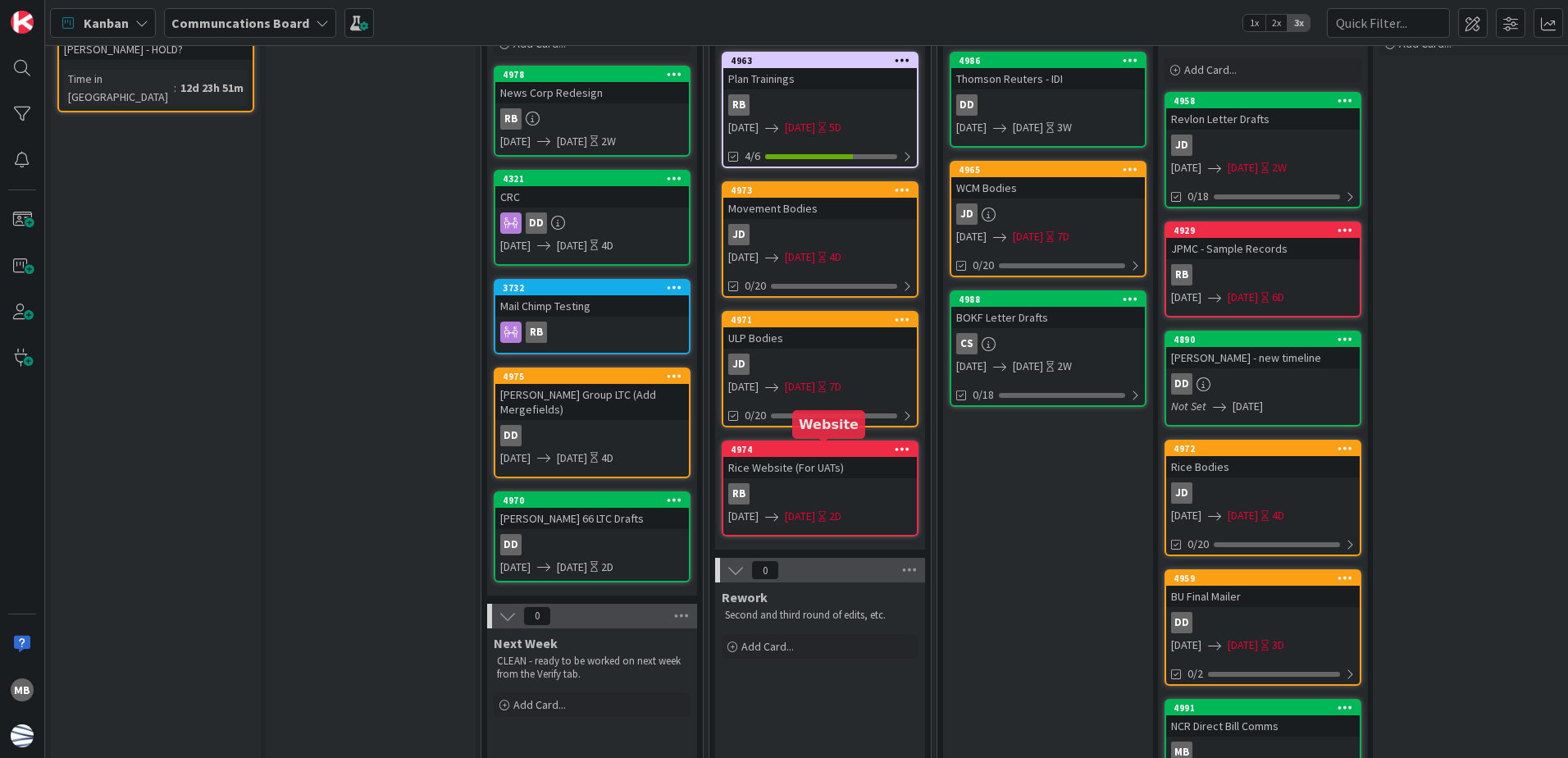
click at [837, 446] on div "4974" at bounding box center [824, 450] width 186 height 12
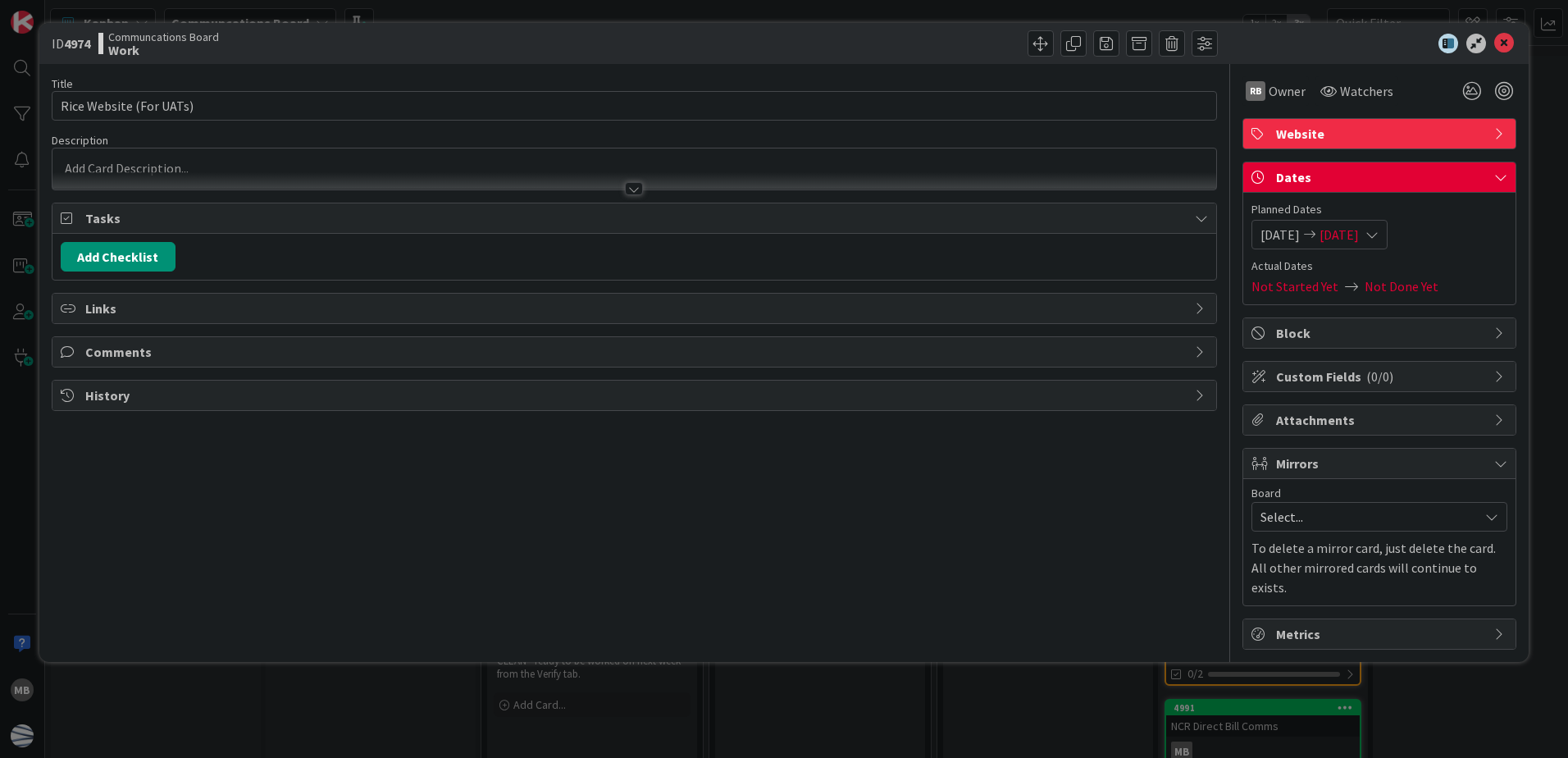
click at [1298, 231] on span "[DATE]" at bounding box center [1280, 235] width 39 height 20
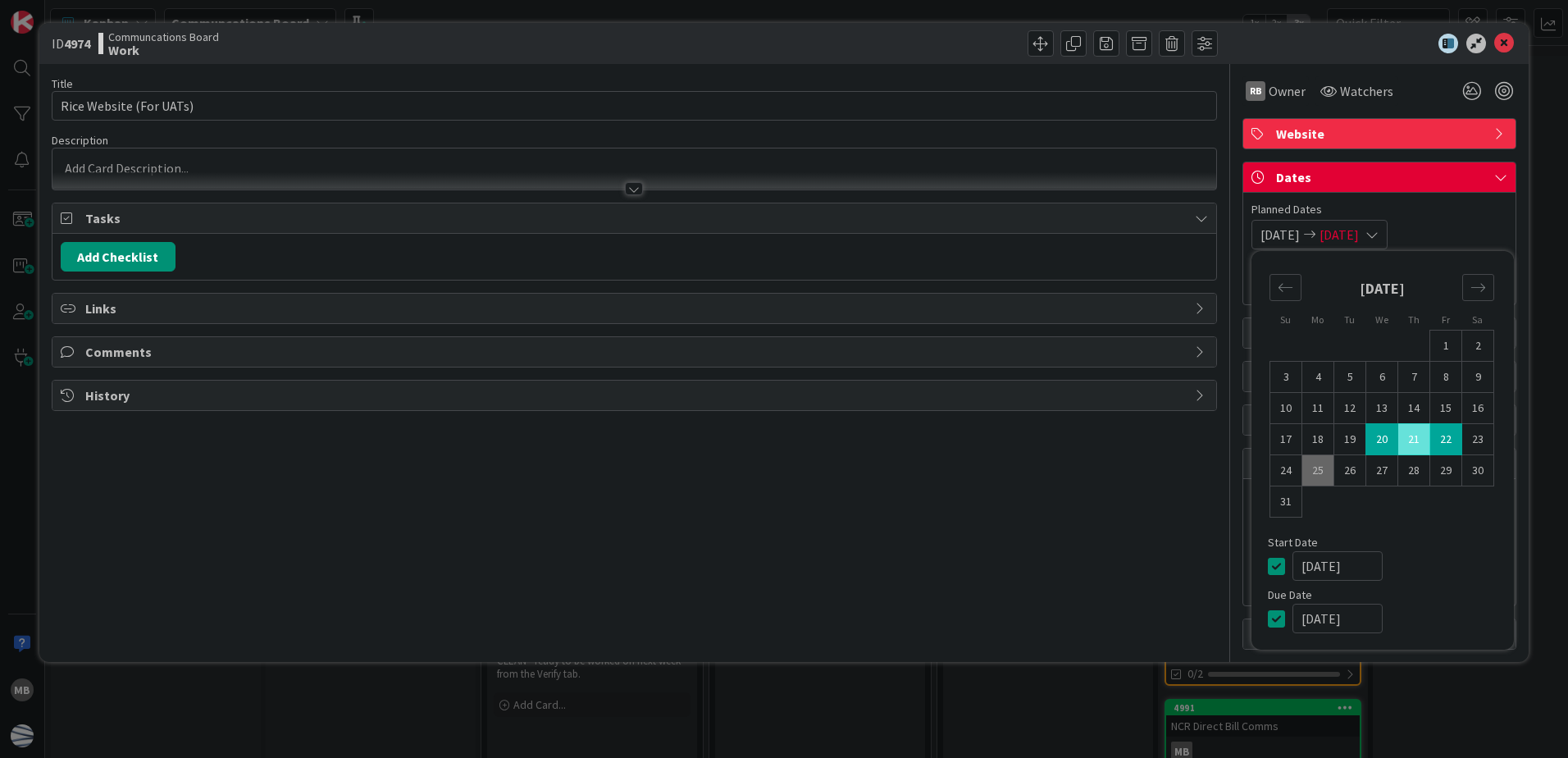
click at [1381, 433] on td "20" at bounding box center [1383, 440] width 32 height 31
click at [1344, 474] on td "26" at bounding box center [1351, 471] width 32 height 31
type input "[DATE]"
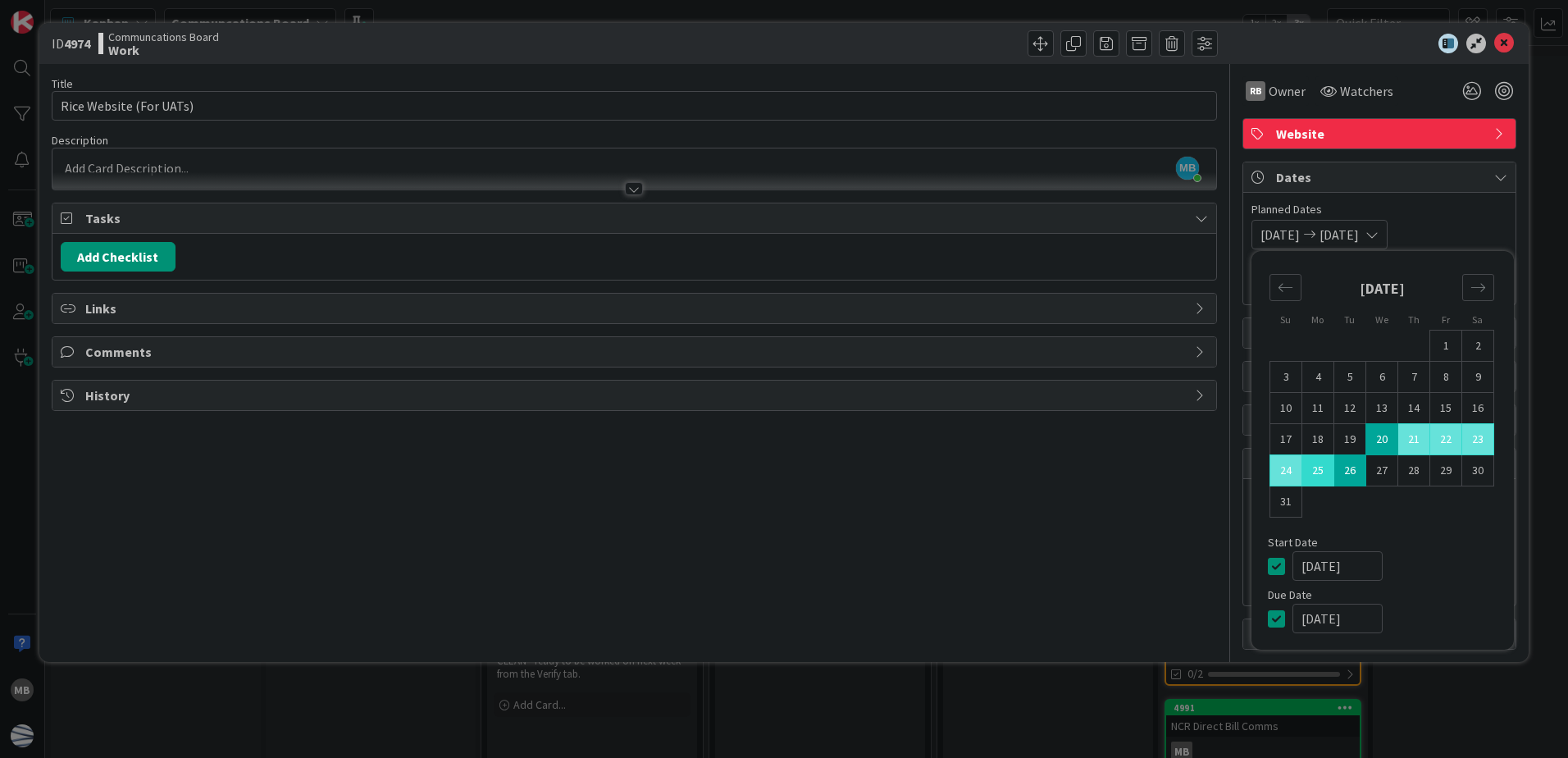
click at [1324, 474] on td "25" at bounding box center [1319, 471] width 32 height 31
click at [1385, 442] on td "20" at bounding box center [1383, 440] width 32 height 31
type input "[DATE]"
click at [1313, 464] on td "25" at bounding box center [1319, 471] width 32 height 31
type input "[DATE]"
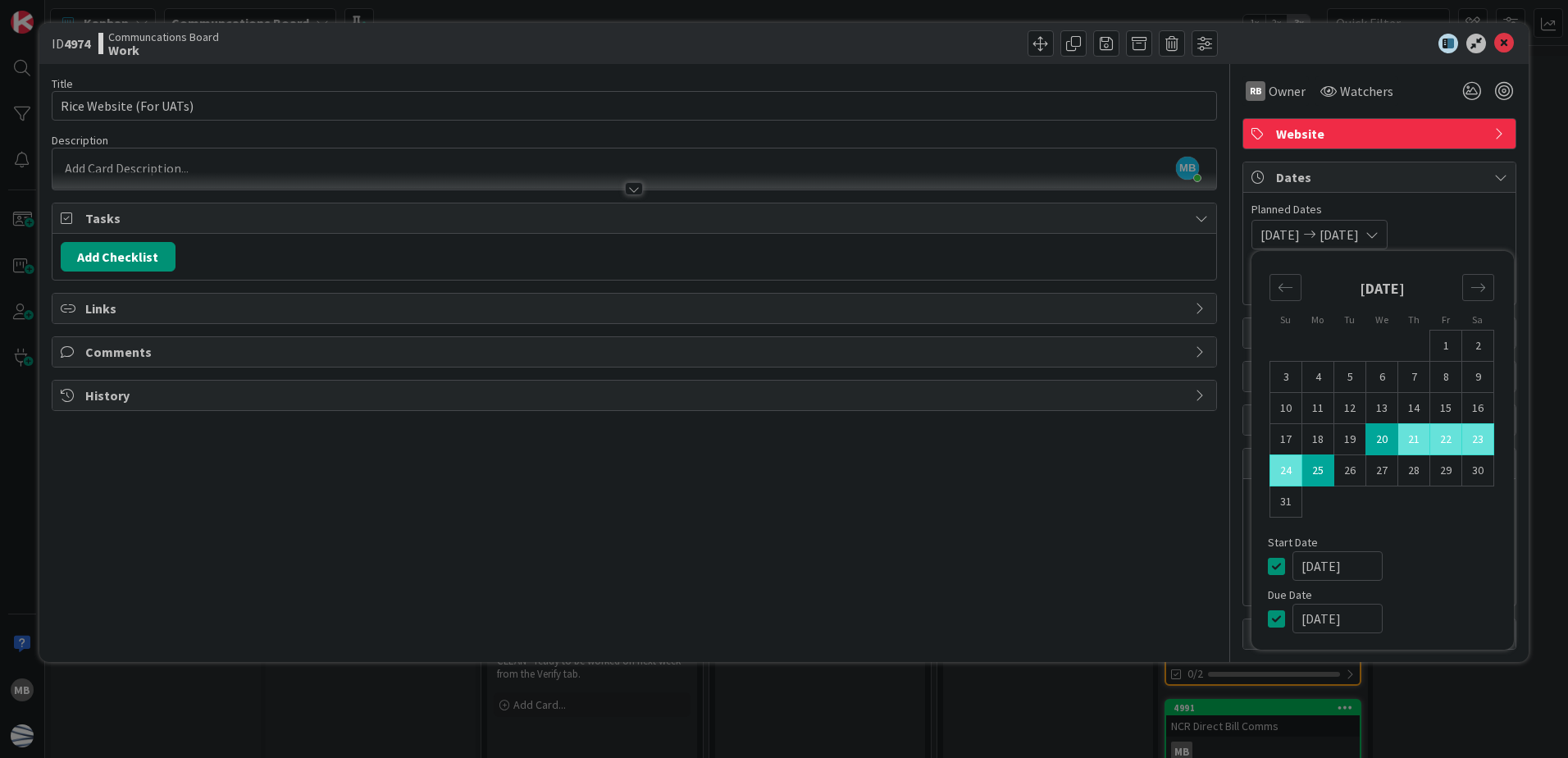
click at [1499, 173] on icon at bounding box center [1501, 177] width 13 height 13
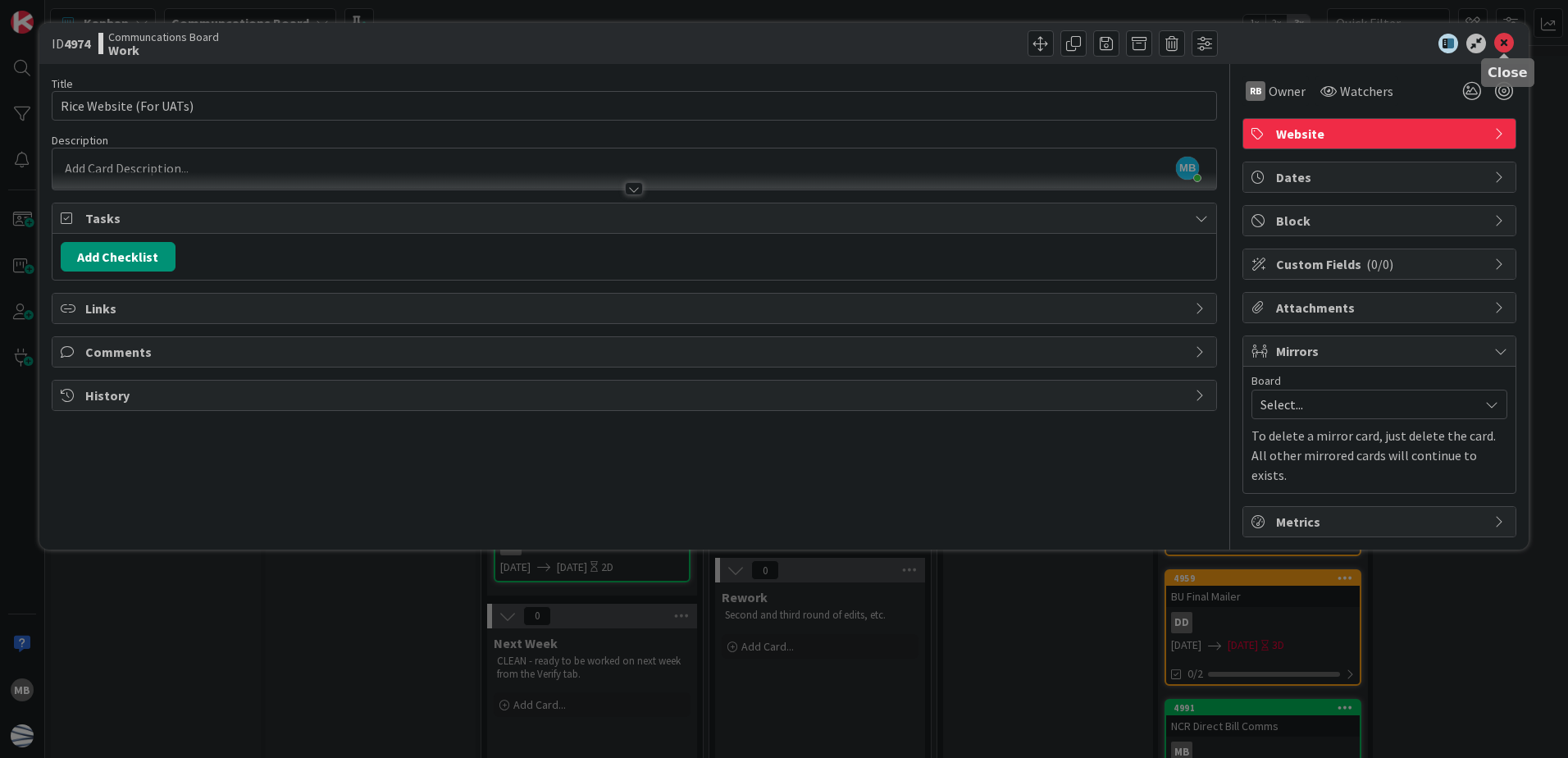
click at [1507, 46] on icon at bounding box center [1505, 44] width 20 height 20
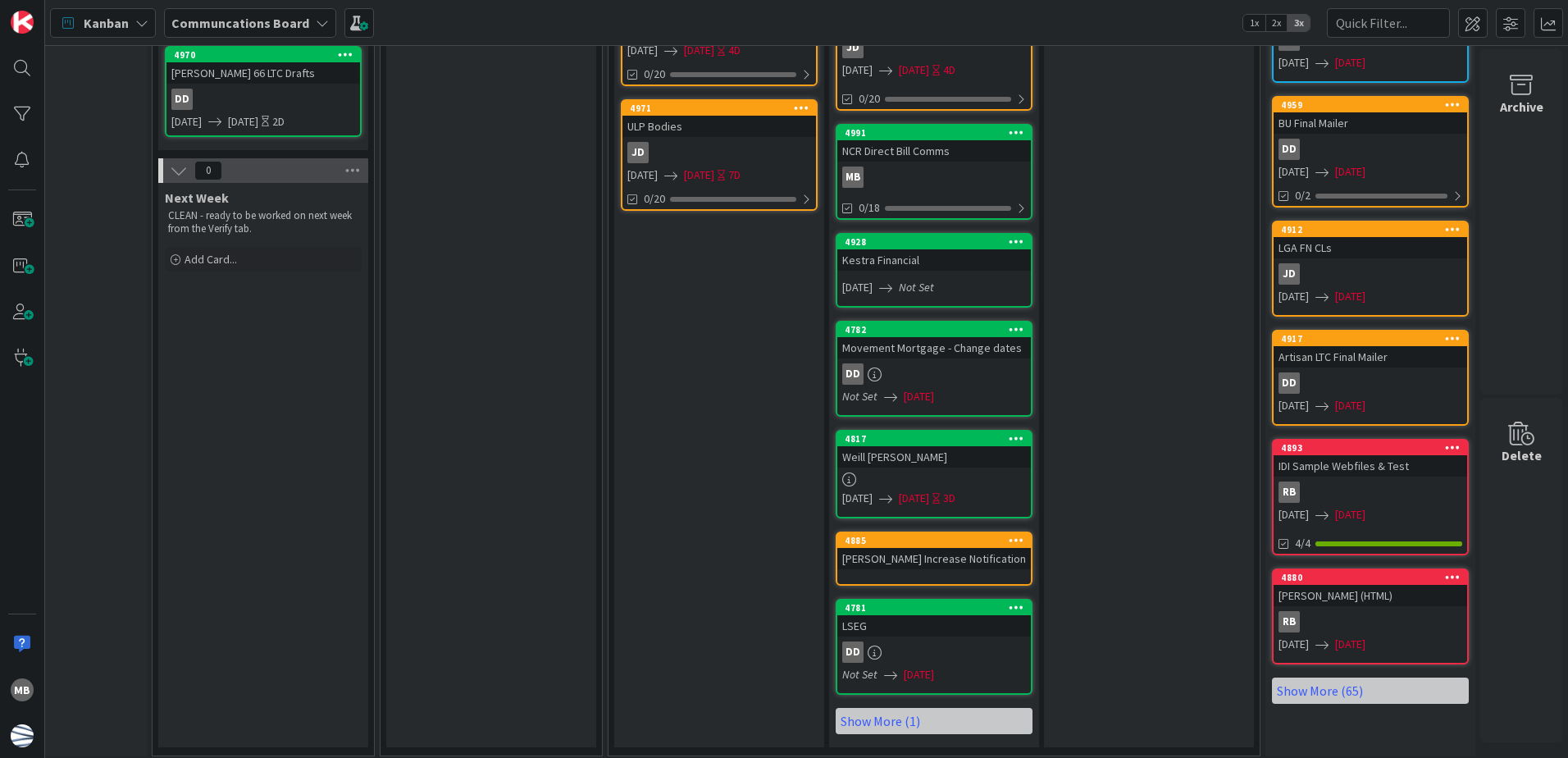
scroll to position [629, 341]
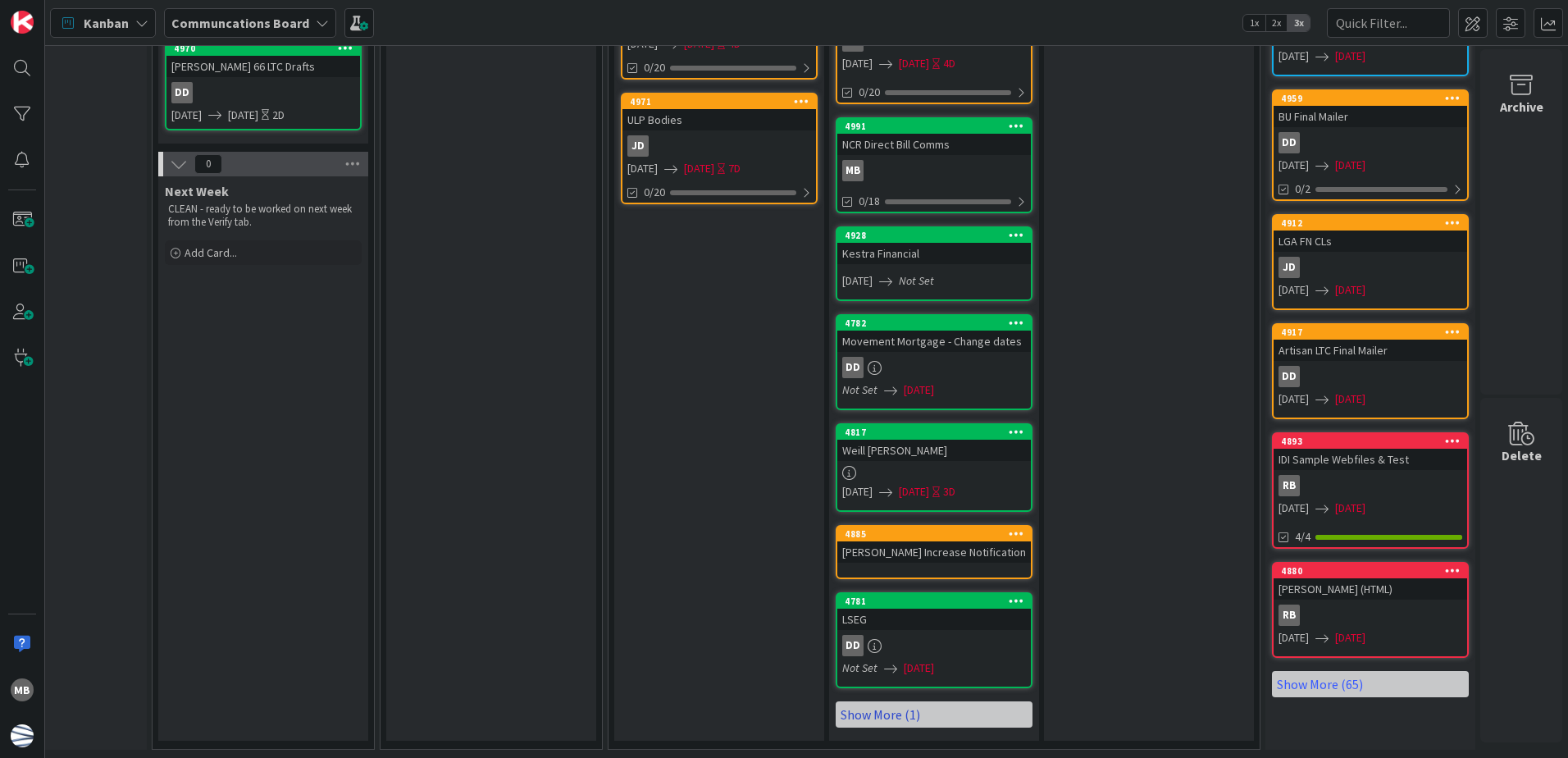
click at [926, 705] on link "Show More (1)" at bounding box center [934, 715] width 196 height 27
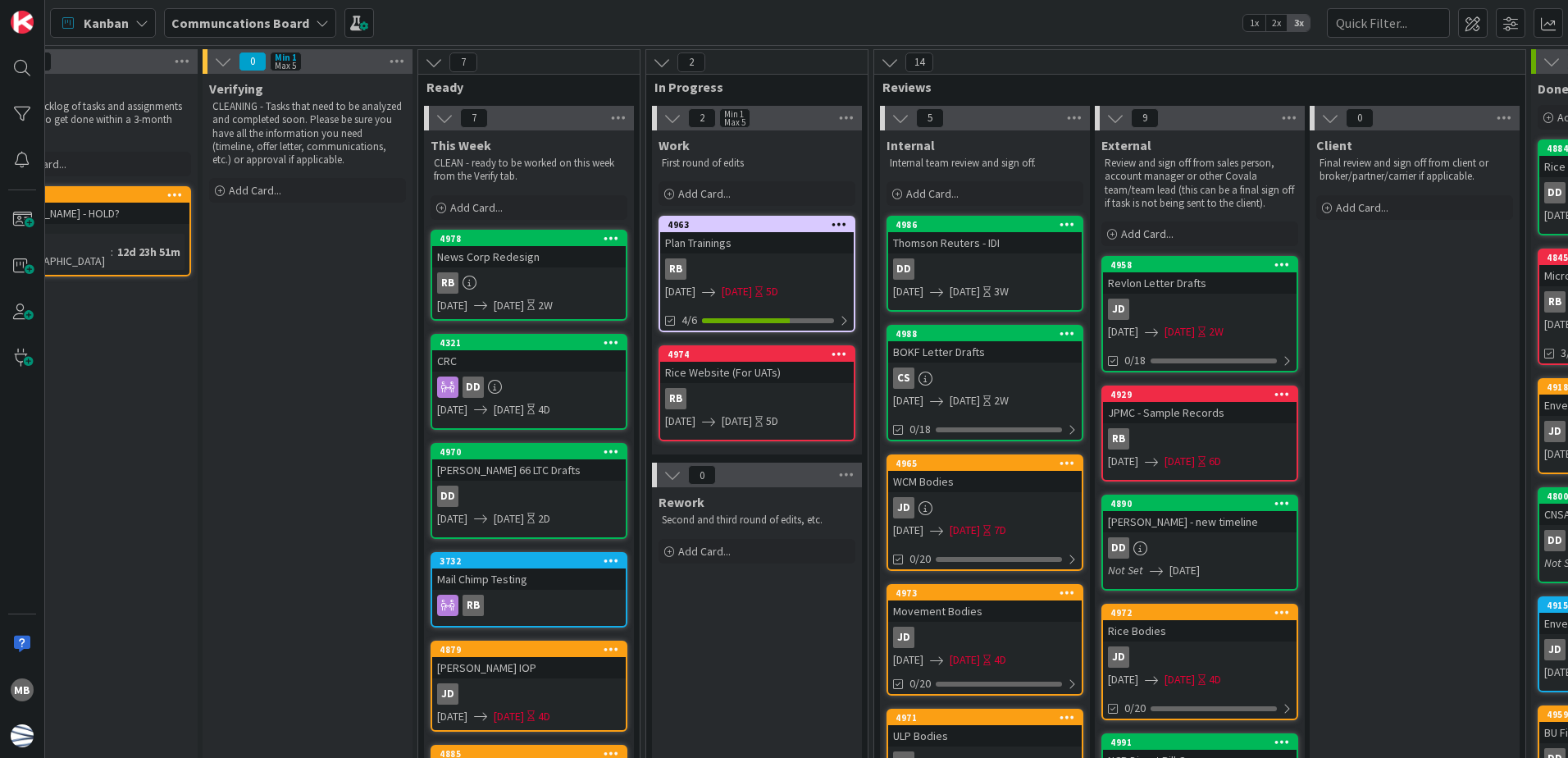
scroll to position [0, 0]
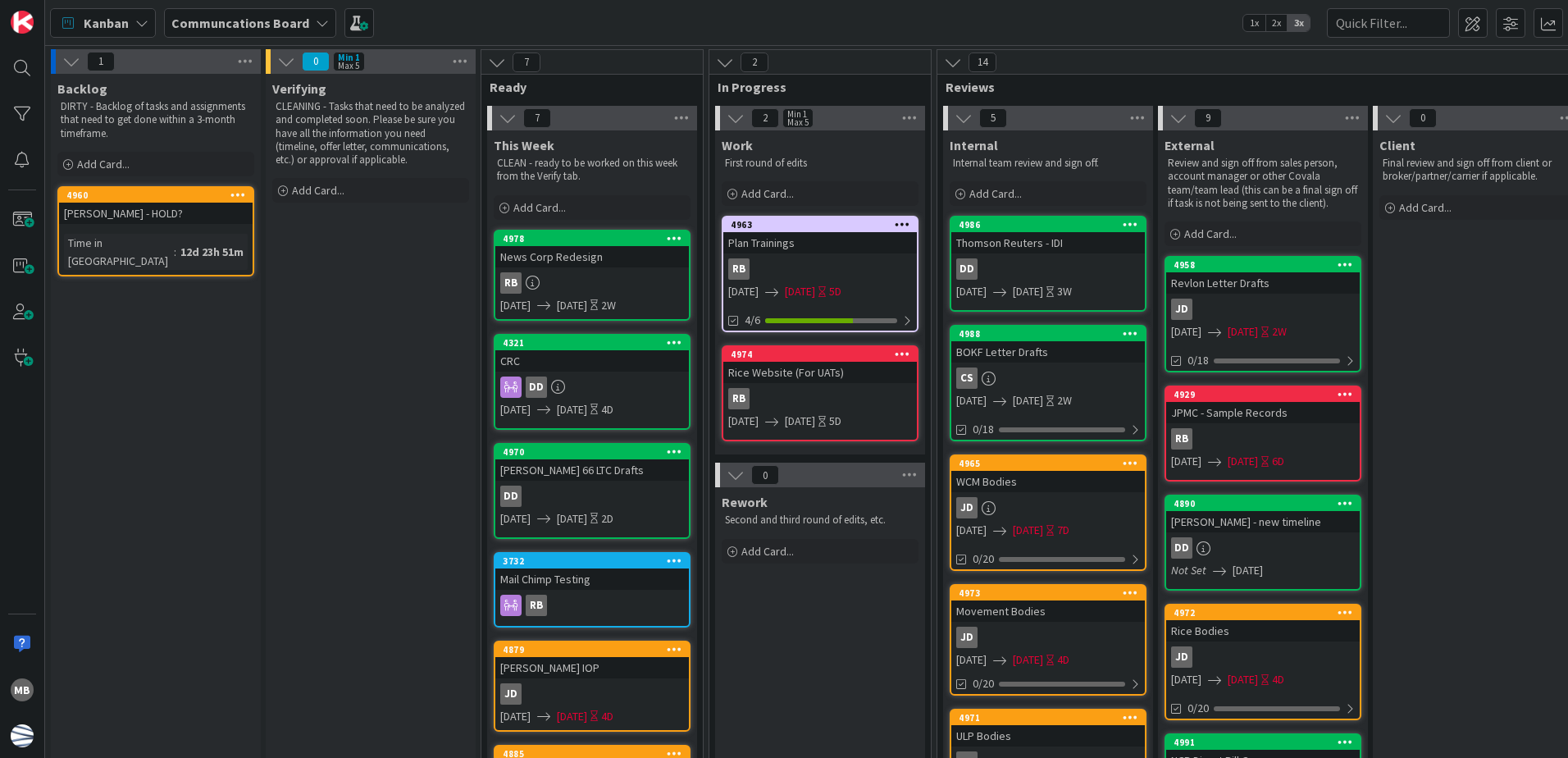
click at [232, 196] on icon at bounding box center [238, 194] width 16 height 12
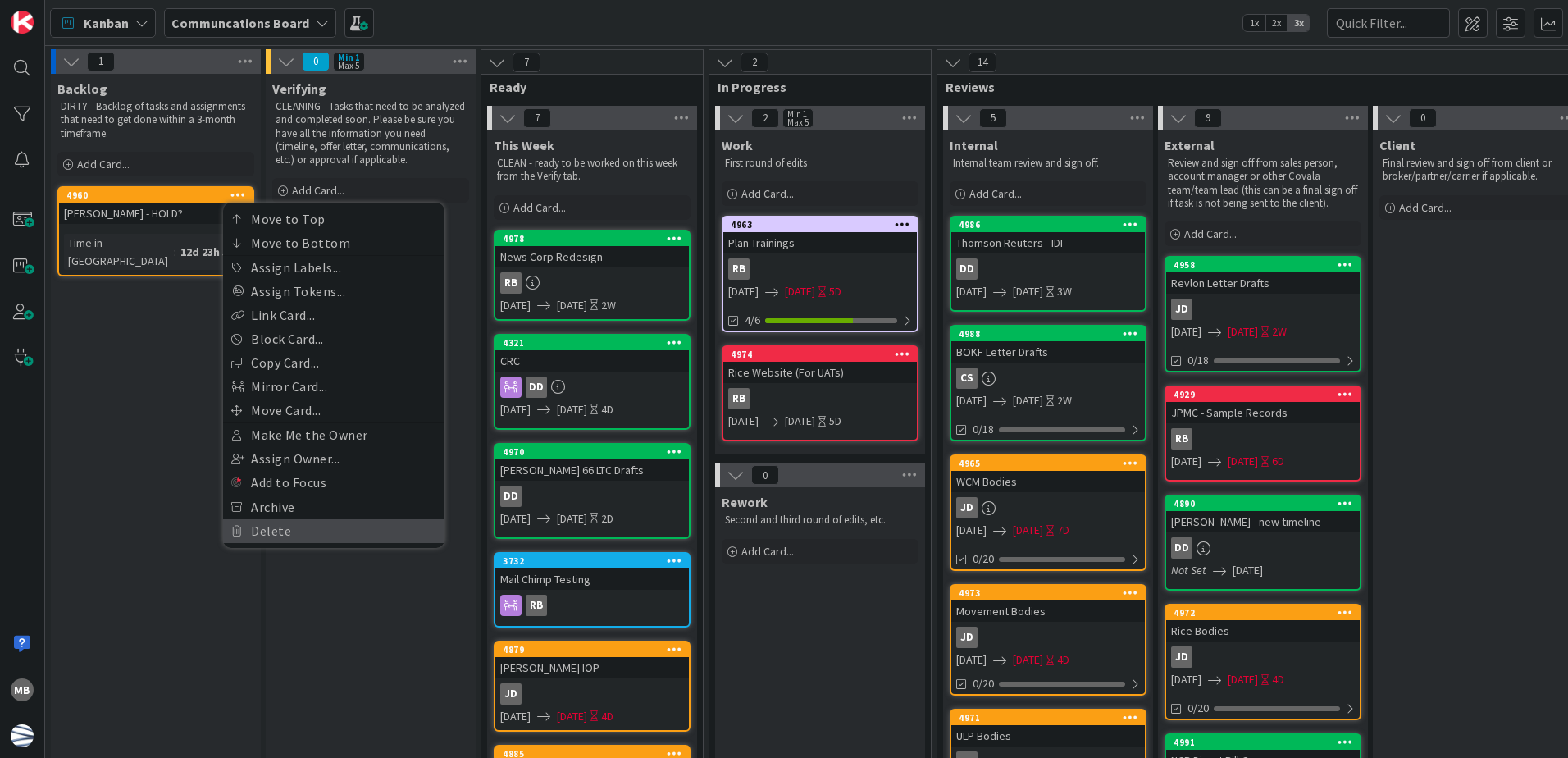
click at [317, 538] on link "Delete" at bounding box center [334, 531] width 221 height 24
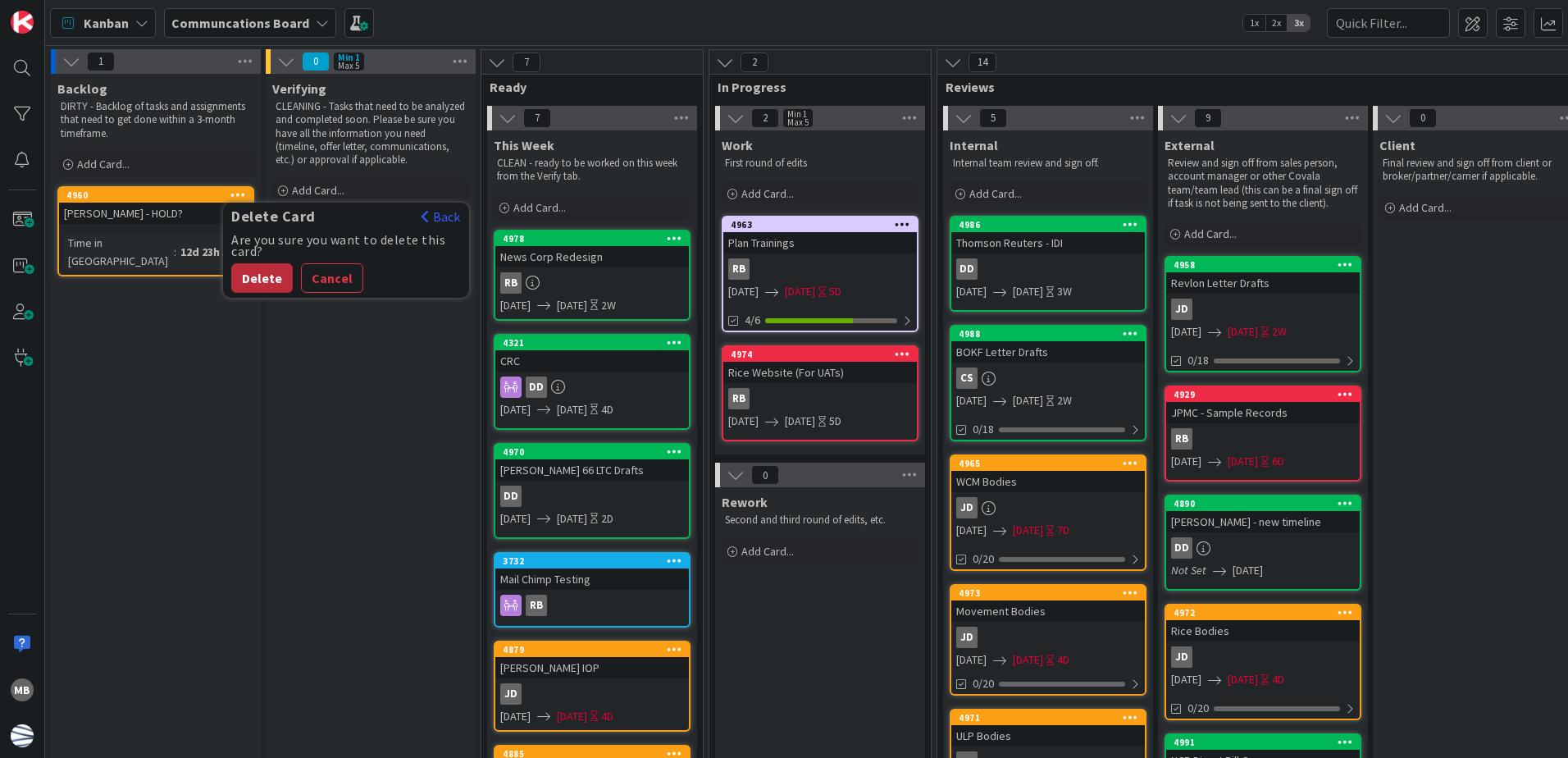
click at [255, 283] on button "Delete" at bounding box center [261, 278] width 61 height 29
